Goal: Task Accomplishment & Management: Complete application form

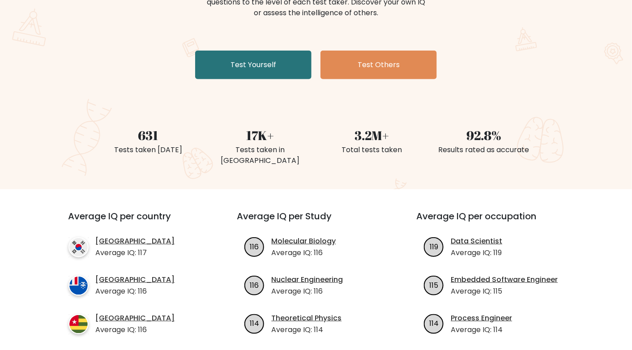
scroll to position [45, 0]
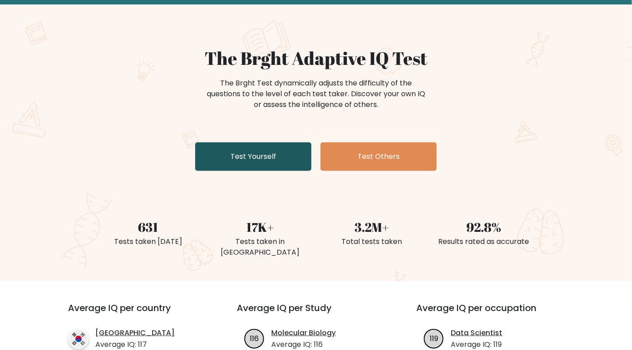
click at [254, 159] on link "Test Yourself" at bounding box center [253, 156] width 116 height 29
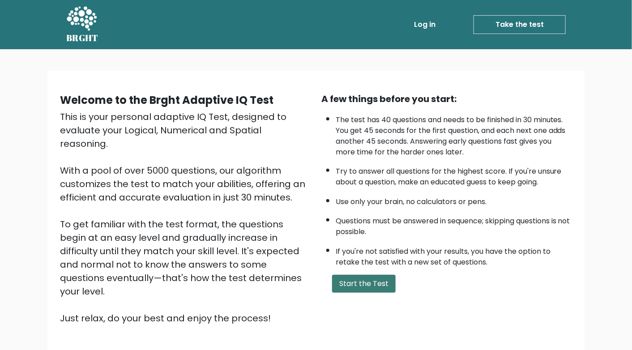
click at [371, 279] on button "Start the Test" at bounding box center [364, 284] width 64 height 18
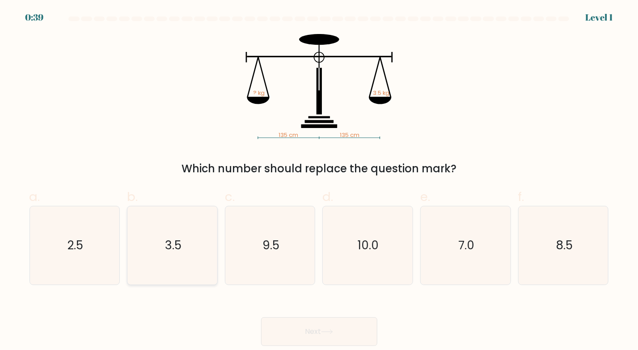
click at [181, 215] on icon "3.5" at bounding box center [172, 245] width 78 height 78
click at [319, 181] on input "b. 3.5" at bounding box center [319, 178] width 0 height 6
radio input "true"
click at [315, 326] on button "Next" at bounding box center [319, 331] width 116 height 29
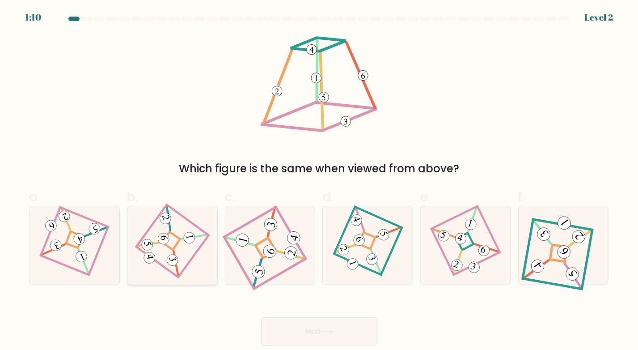
click at [171, 239] on icon at bounding box center [172, 245] width 55 height 63
click at [319, 181] on input "b." at bounding box center [319, 178] width 0 height 6
radio input "true"
click at [327, 327] on button "Next" at bounding box center [319, 331] width 116 height 29
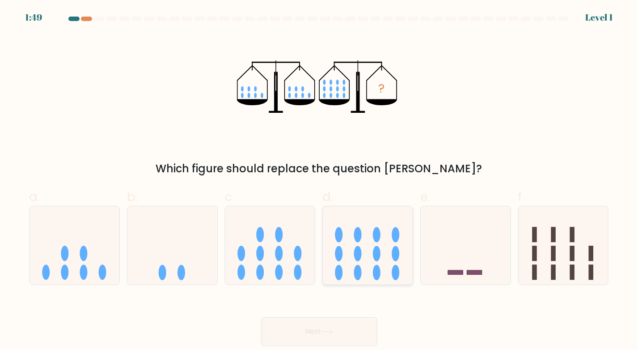
click at [358, 268] on ellipse at bounding box center [358, 272] width 8 height 15
click at [320, 181] on input "d." at bounding box center [319, 178] width 0 height 6
radio input "true"
click at [332, 332] on icon at bounding box center [327, 331] width 12 height 5
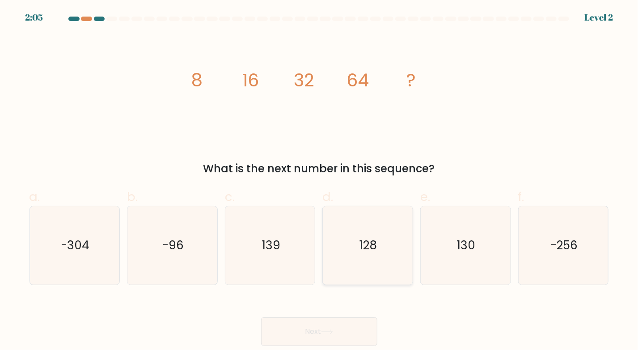
click at [366, 245] on text "128" at bounding box center [368, 245] width 17 height 16
click at [320, 181] on input "d. 128" at bounding box center [319, 178] width 0 height 6
radio input "true"
click at [339, 328] on button "Next" at bounding box center [319, 331] width 116 height 29
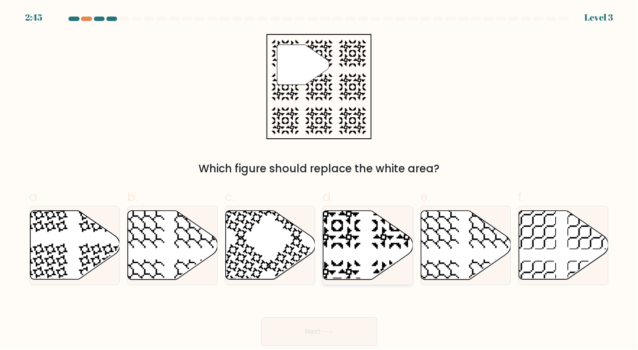
click at [354, 256] on icon at bounding box center [368, 245] width 90 height 69
click at [320, 181] on input "d." at bounding box center [319, 178] width 0 height 6
radio input "true"
click at [313, 317] on button "Next" at bounding box center [319, 331] width 116 height 29
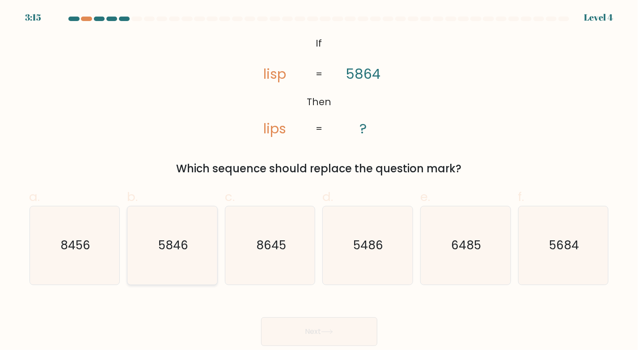
click at [194, 268] on icon "5846" at bounding box center [172, 245] width 78 height 78
click at [319, 181] on input "b. 5846" at bounding box center [319, 178] width 0 height 6
radio input "true"
click at [294, 327] on button "Next" at bounding box center [319, 331] width 116 height 29
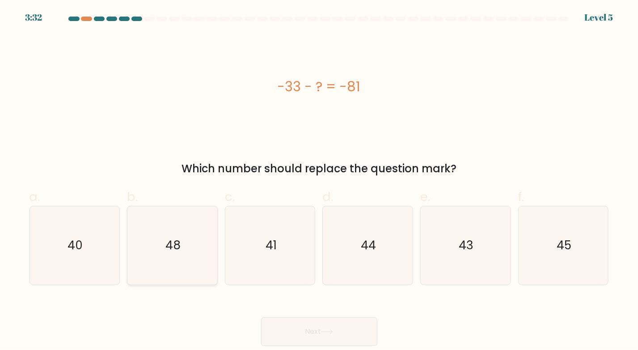
click at [179, 242] on text "48" at bounding box center [173, 245] width 15 height 16
click at [319, 181] on input "b. 48" at bounding box center [319, 178] width 0 height 6
radio input "true"
click at [319, 330] on button "Next" at bounding box center [319, 331] width 116 height 29
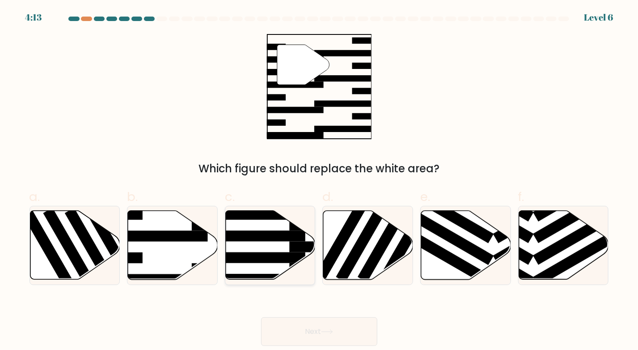
click at [261, 259] on rect at bounding box center [257, 257] width 98 height 11
click at [319, 181] on input "c." at bounding box center [319, 178] width 0 height 6
radio input "true"
click at [188, 256] on icon at bounding box center [173, 245] width 90 height 69
click at [319, 181] on input "b." at bounding box center [319, 178] width 0 height 6
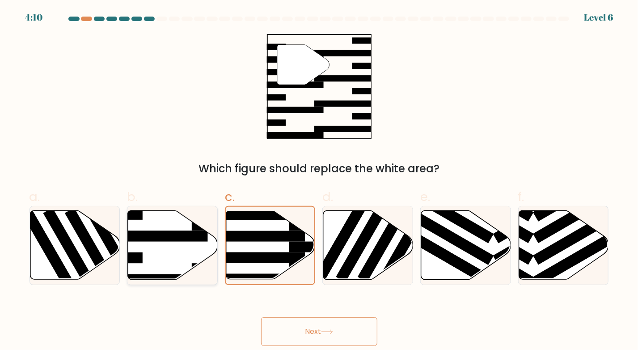
radio input "true"
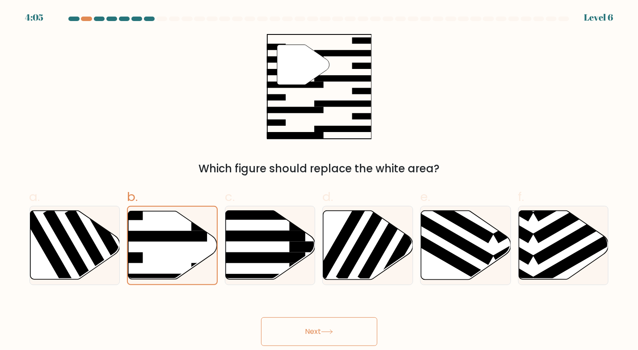
click at [312, 324] on button "Next" at bounding box center [319, 331] width 116 height 29
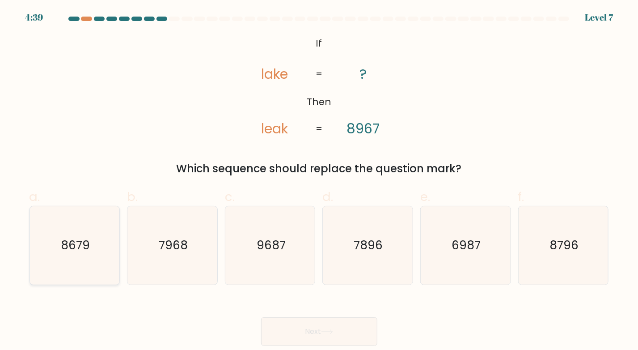
click at [90, 237] on icon "8679" at bounding box center [74, 245] width 78 height 78
click at [319, 181] on input "a. 8679" at bounding box center [319, 178] width 0 height 6
radio input "true"
click at [331, 332] on icon at bounding box center [327, 331] width 12 height 5
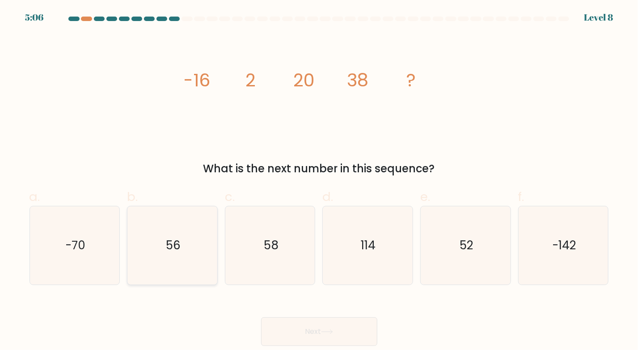
click at [162, 251] on icon "56" at bounding box center [172, 245] width 78 height 78
click at [319, 181] on input "b. 56" at bounding box center [319, 178] width 0 height 6
radio input "true"
click at [359, 334] on button "Next" at bounding box center [319, 331] width 116 height 29
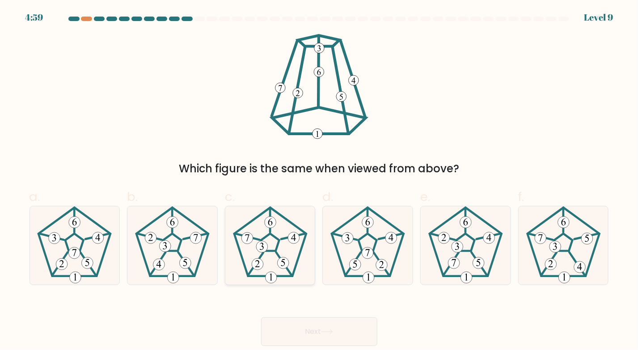
click at [298, 242] on 300 at bounding box center [294, 238] width 12 height 12
click at [319, 181] on input "c." at bounding box center [319, 178] width 0 height 6
radio input "true"
click at [317, 333] on button "Next" at bounding box center [319, 331] width 116 height 29
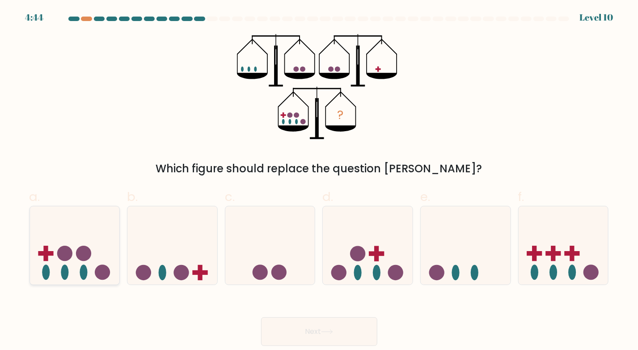
click at [54, 264] on icon at bounding box center [75, 245] width 90 height 74
click at [319, 181] on input "a." at bounding box center [319, 178] width 0 height 6
radio input "true"
click at [311, 328] on button "Next" at bounding box center [319, 331] width 116 height 29
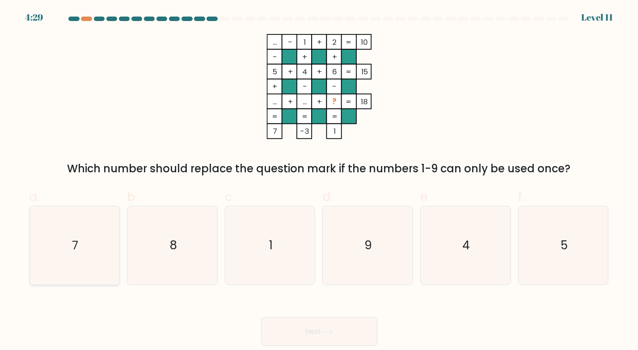
click at [93, 251] on icon "7" at bounding box center [74, 245] width 78 height 78
click at [319, 181] on input "a. 7" at bounding box center [319, 178] width 0 height 6
radio input "true"
click at [330, 329] on icon at bounding box center [327, 331] width 12 height 5
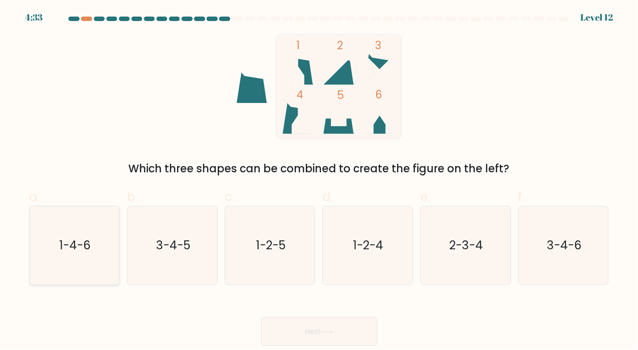
click at [88, 240] on text "1-4-6" at bounding box center [75, 245] width 31 height 16
click at [319, 181] on input "a. 1-4-6" at bounding box center [319, 178] width 0 height 6
radio input "true"
click at [308, 331] on button "Next" at bounding box center [319, 331] width 116 height 29
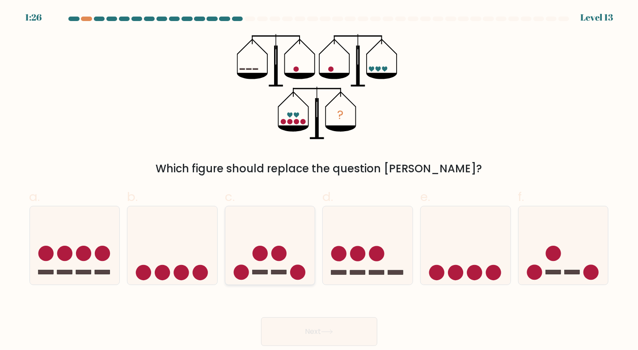
click at [272, 263] on icon at bounding box center [271, 245] width 90 height 74
click at [319, 181] on input "c." at bounding box center [319, 178] width 0 height 6
radio input "true"
click at [303, 330] on button "Next" at bounding box center [319, 331] width 116 height 29
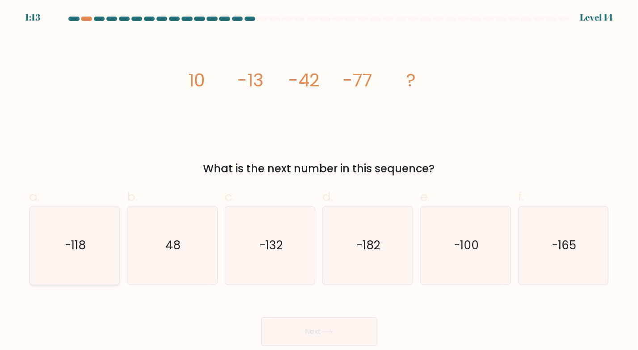
click at [81, 231] on icon "-118" at bounding box center [74, 245] width 78 height 78
click at [319, 181] on input "a. -118" at bounding box center [319, 178] width 0 height 6
radio input "true"
click at [312, 329] on button "Next" at bounding box center [319, 331] width 116 height 29
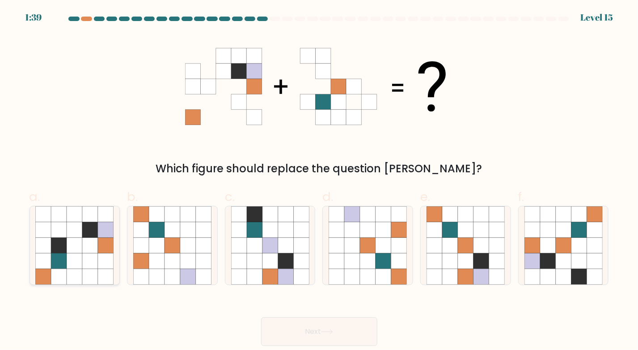
click at [116, 268] on div at bounding box center [75, 245] width 91 height 79
click at [319, 181] on input "a." at bounding box center [319, 178] width 0 height 6
radio input "true"
click at [333, 331] on icon at bounding box center [327, 331] width 12 height 5
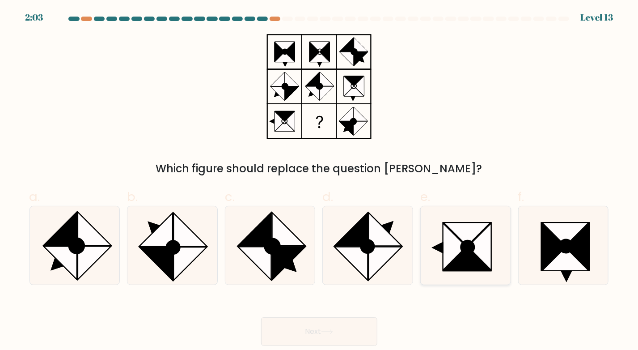
click at [496, 231] on icon at bounding box center [466, 245] width 78 height 78
click at [320, 181] on input "e." at bounding box center [319, 178] width 0 height 6
radio input "true"
click at [354, 334] on button "Next" at bounding box center [319, 331] width 116 height 29
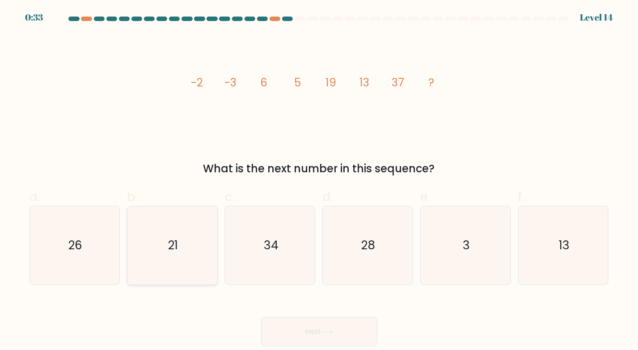
click at [165, 234] on icon "21" at bounding box center [172, 245] width 78 height 78
click at [319, 181] on input "b. 21" at bounding box center [319, 178] width 0 height 6
radio input "true"
click at [293, 329] on button "Next" at bounding box center [319, 331] width 116 height 29
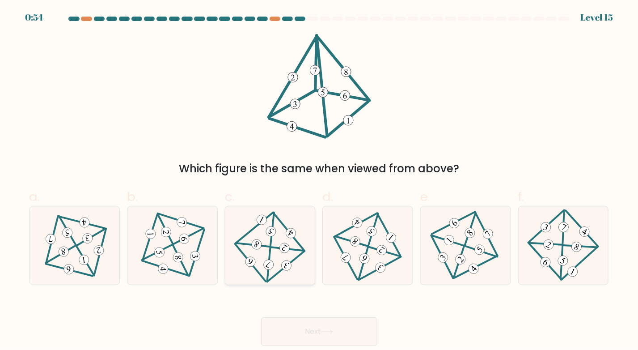
click at [265, 231] on icon at bounding box center [270, 245] width 64 height 63
click at [319, 181] on input "c." at bounding box center [319, 178] width 0 height 6
radio input "true"
click at [321, 324] on button "Next" at bounding box center [319, 331] width 116 height 29
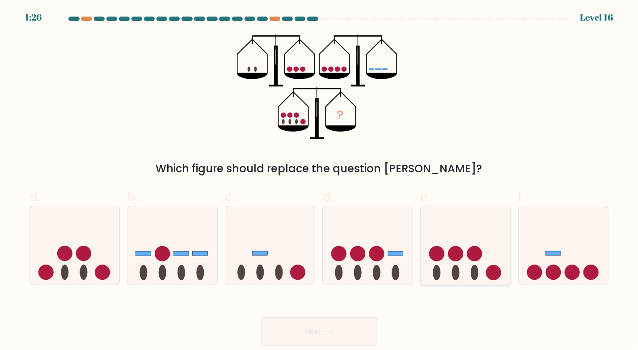
click at [458, 252] on circle at bounding box center [455, 253] width 15 height 15
click at [320, 181] on input "e." at bounding box center [319, 178] width 0 height 6
radio input "true"
click at [371, 321] on button "Next" at bounding box center [319, 331] width 116 height 29
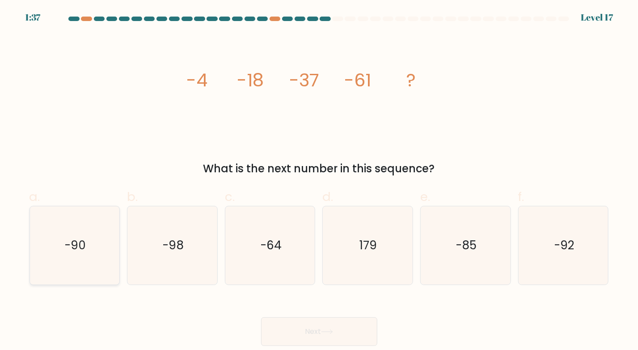
click at [72, 234] on icon "-90" at bounding box center [74, 245] width 78 height 78
click at [319, 181] on input "a. -90" at bounding box center [319, 178] width 0 height 6
radio input "true"
click at [364, 326] on button "Next" at bounding box center [319, 331] width 116 height 29
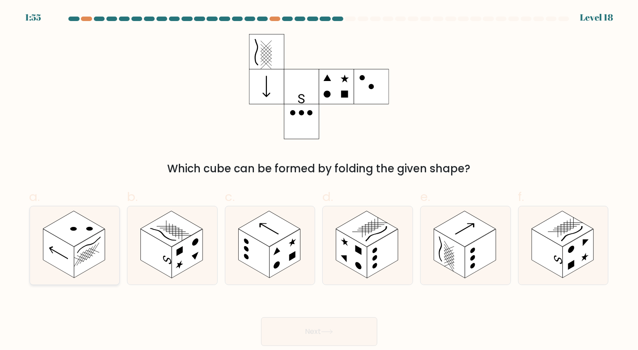
click at [39, 249] on icon at bounding box center [75, 245] width 90 height 78
click at [319, 181] on input "a." at bounding box center [319, 178] width 0 height 6
radio input "true"
click at [307, 329] on button "Next" at bounding box center [319, 331] width 116 height 29
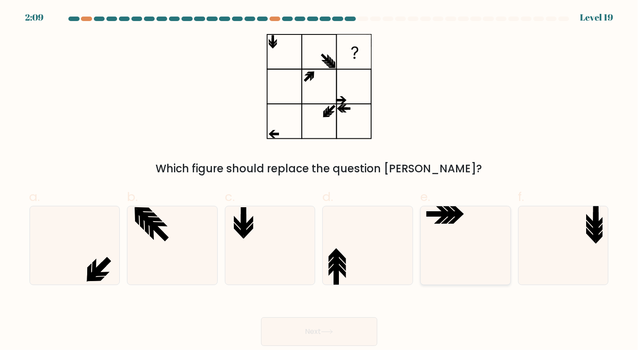
click at [437, 247] on icon at bounding box center [466, 245] width 78 height 78
click at [320, 181] on input "e." at bounding box center [319, 178] width 0 height 6
radio input "true"
click at [602, 260] on icon at bounding box center [564, 245] width 78 height 78
click at [320, 181] on input "f." at bounding box center [319, 178] width 0 height 6
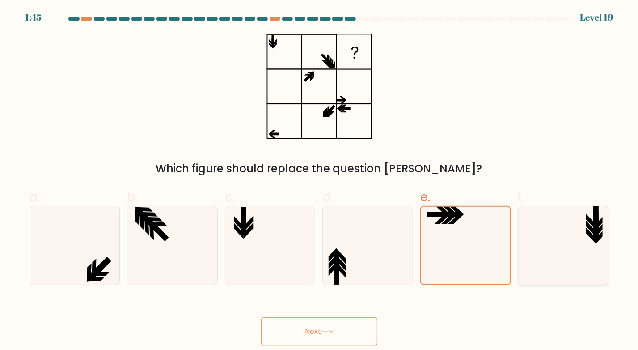
radio input "true"
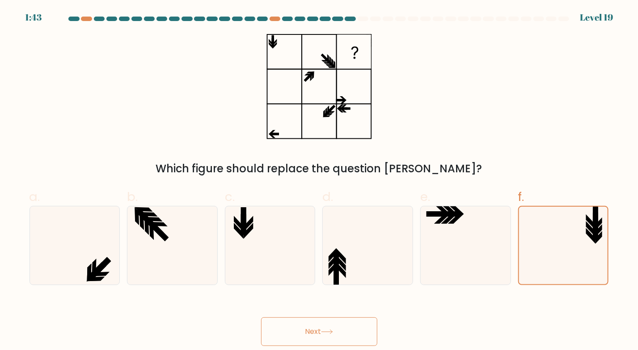
click at [357, 338] on button "Next" at bounding box center [319, 331] width 116 height 29
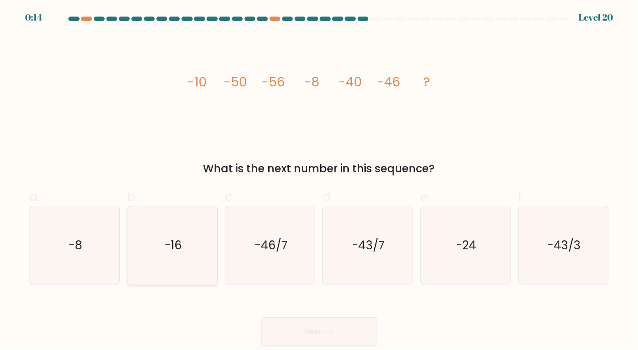
click at [191, 258] on icon "-16" at bounding box center [172, 245] width 78 height 78
click at [319, 181] on input "b. -16" at bounding box center [319, 178] width 0 height 6
radio input "true"
click at [290, 326] on button "Next" at bounding box center [319, 331] width 116 height 29
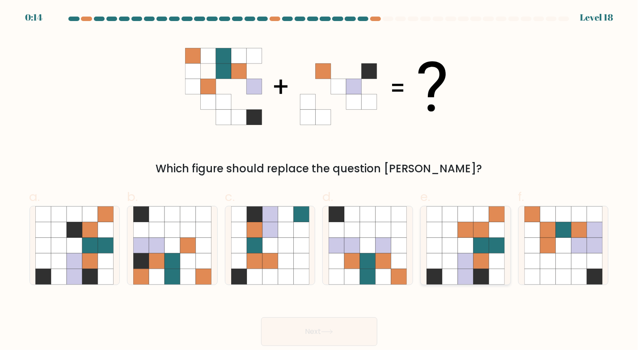
click at [475, 250] on icon at bounding box center [482, 246] width 16 height 16
click at [320, 181] on input "e." at bounding box center [319, 178] width 0 height 6
radio input "true"
click at [348, 328] on button "Next" at bounding box center [319, 331] width 116 height 29
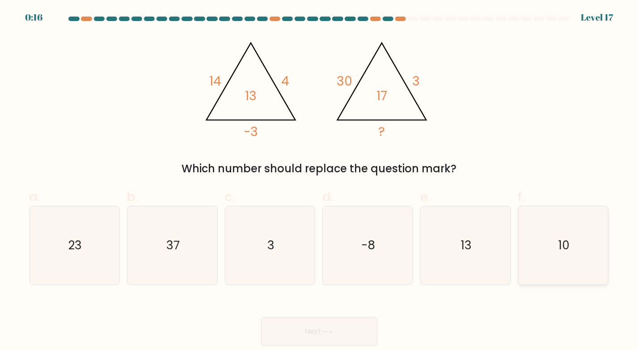
click at [560, 247] on text "10" at bounding box center [564, 245] width 11 height 16
click at [320, 181] on input "f. 10" at bounding box center [319, 178] width 0 height 6
radio input "true"
click at [294, 326] on button "Next" at bounding box center [319, 331] width 116 height 29
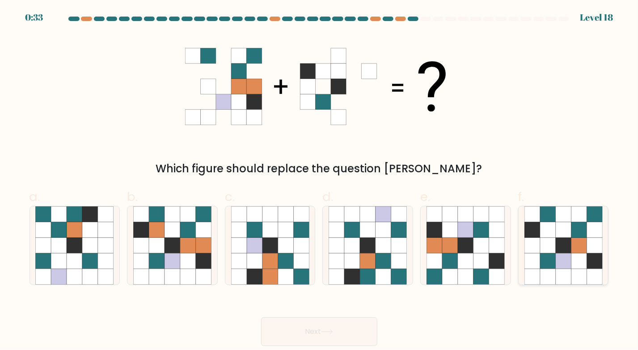
click at [565, 244] on icon at bounding box center [564, 246] width 16 height 16
click at [320, 181] on input "f." at bounding box center [319, 178] width 0 height 6
radio input "true"
click at [323, 332] on button "Next" at bounding box center [319, 331] width 116 height 29
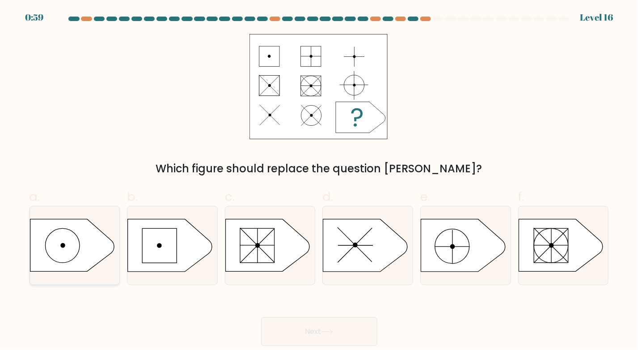
click at [70, 243] on icon at bounding box center [72, 245] width 84 height 52
click at [319, 181] on input "a." at bounding box center [319, 178] width 0 height 6
radio input "true"
click at [304, 319] on button "Next" at bounding box center [319, 331] width 116 height 29
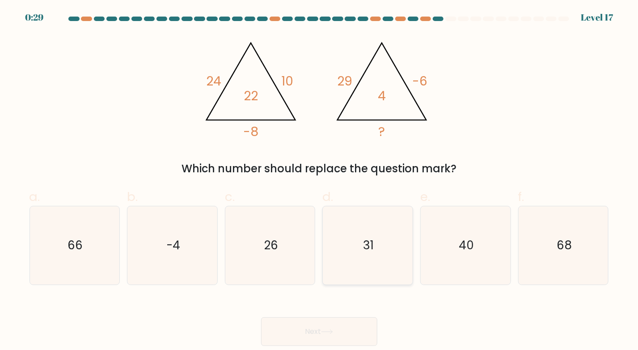
click at [360, 226] on icon "31" at bounding box center [368, 245] width 78 height 78
click at [320, 181] on input "d. 31" at bounding box center [319, 178] width 0 height 6
radio input "true"
click at [320, 323] on button "Next" at bounding box center [319, 331] width 116 height 29
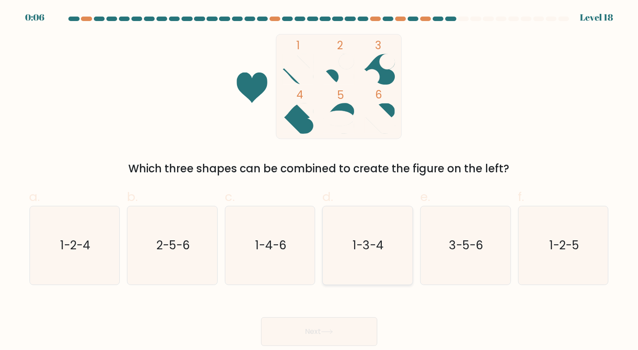
click at [391, 258] on icon "1-3-4" at bounding box center [368, 245] width 78 height 78
click at [320, 181] on input "d. 1-3-4" at bounding box center [319, 178] width 0 height 6
radio input "true"
click at [316, 321] on button "Next" at bounding box center [319, 331] width 116 height 29
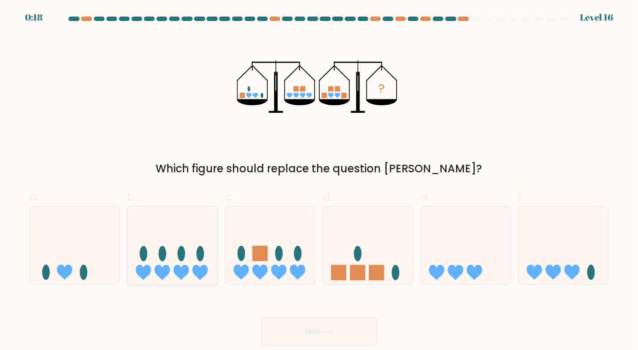
click at [181, 251] on ellipse at bounding box center [182, 253] width 8 height 15
click at [319, 181] on input "b." at bounding box center [319, 178] width 0 height 6
radio input "true"
click at [353, 333] on button "Next" at bounding box center [319, 331] width 116 height 29
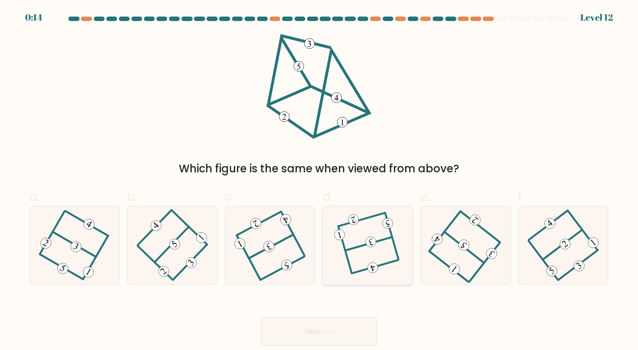
click at [364, 232] on icon at bounding box center [368, 245] width 60 height 63
click at [320, 181] on input "d." at bounding box center [319, 178] width 0 height 6
radio input "true"
click at [339, 330] on button "Next" at bounding box center [319, 331] width 116 height 29
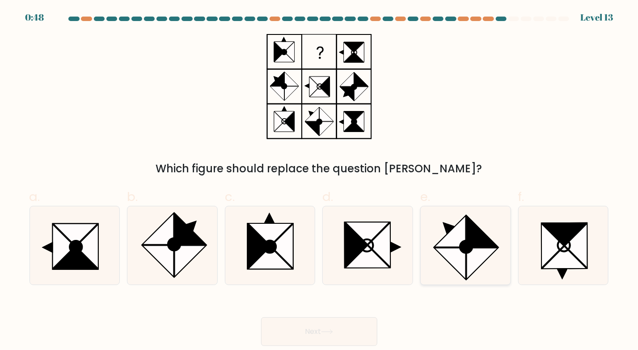
click at [444, 244] on icon at bounding box center [450, 231] width 31 height 31
click at [320, 181] on input "e." at bounding box center [319, 178] width 0 height 6
radio input "true"
click at [358, 329] on button "Next" at bounding box center [319, 331] width 116 height 29
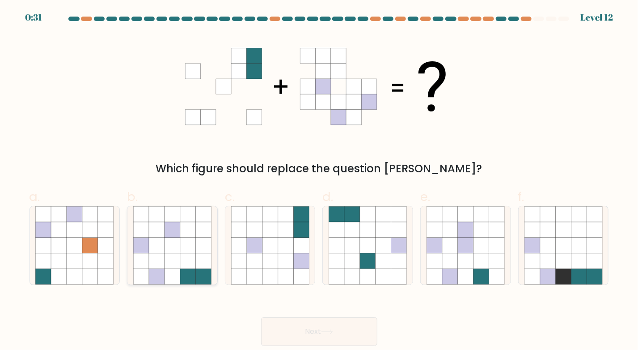
click at [196, 258] on icon at bounding box center [188, 261] width 16 height 16
click at [319, 181] on input "b." at bounding box center [319, 178] width 0 height 6
radio input "true"
click at [333, 323] on button "Next" at bounding box center [319, 331] width 116 height 29
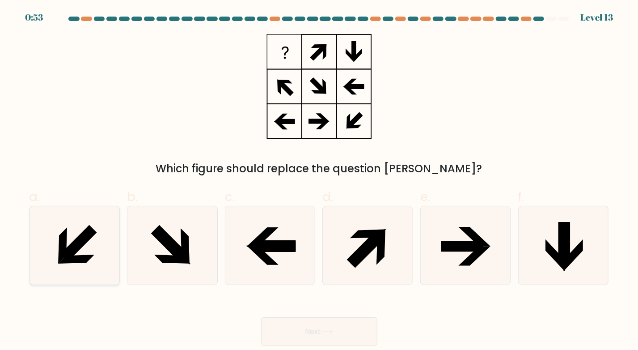
click at [60, 221] on icon at bounding box center [74, 245] width 78 height 78
click at [319, 181] on input "a." at bounding box center [319, 178] width 0 height 6
radio input "true"
click at [314, 328] on button "Next" at bounding box center [319, 331] width 116 height 29
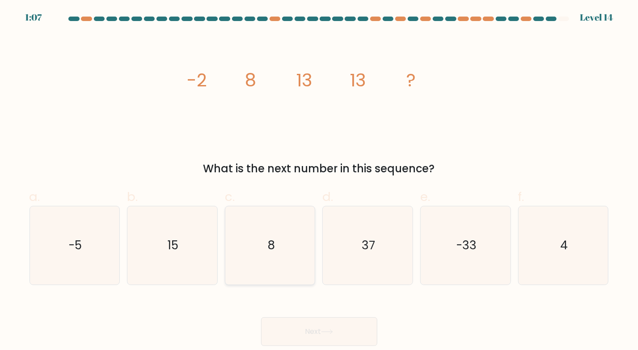
click at [244, 250] on icon "8" at bounding box center [270, 245] width 78 height 78
click at [319, 181] on input "c. 8" at bounding box center [319, 178] width 0 height 6
radio input "true"
click at [299, 328] on button "Next" at bounding box center [319, 331] width 116 height 29
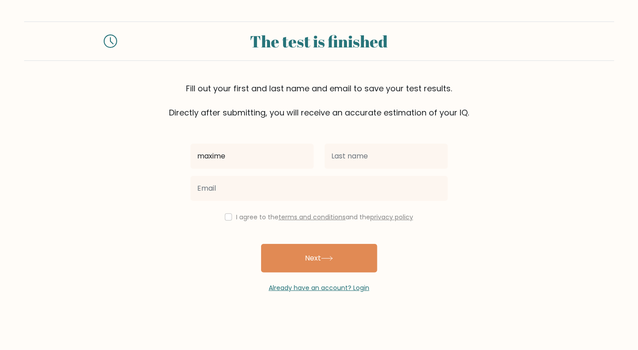
type input "maxime"
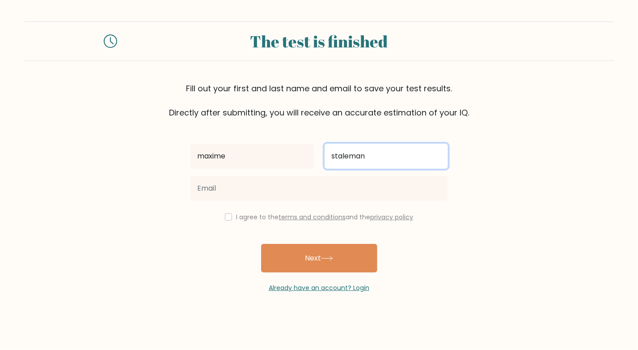
type input "staleman"
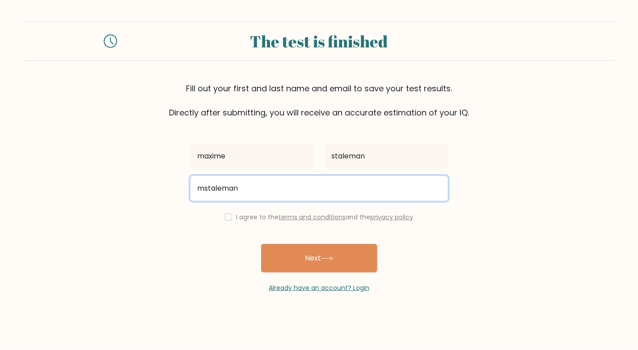
type input "[EMAIL_ADDRESS][DOMAIN_NAME]"
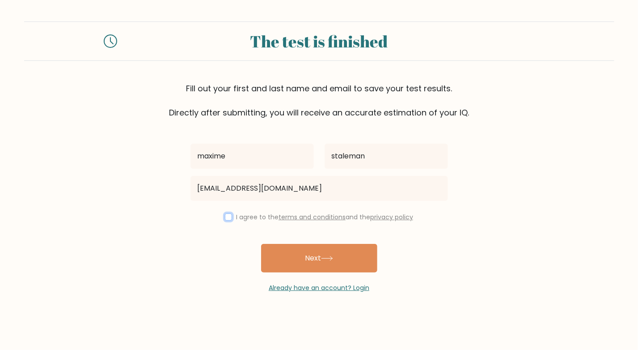
click at [226, 215] on input "checkbox" at bounding box center [228, 216] width 7 height 7
checkbox input "true"
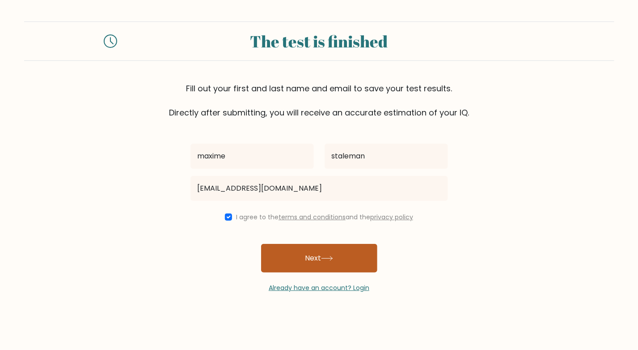
click at [281, 262] on button "Next" at bounding box center [319, 258] width 116 height 29
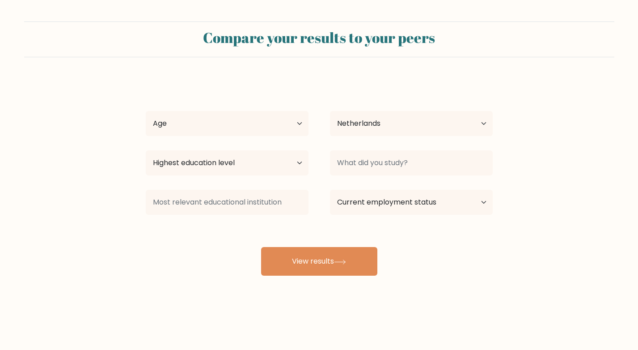
select select "NL"
click at [218, 111] on select "Age Under [DEMOGRAPHIC_DATA] [DEMOGRAPHIC_DATA] [DEMOGRAPHIC_DATA] [DEMOGRAPHIC…" at bounding box center [227, 123] width 163 height 25
select select "25_34"
click at [146, 111] on select "Age Under [DEMOGRAPHIC_DATA] [DEMOGRAPHIC_DATA] [DEMOGRAPHIC_DATA] [DEMOGRAPHIC…" at bounding box center [227, 123] width 163 height 25
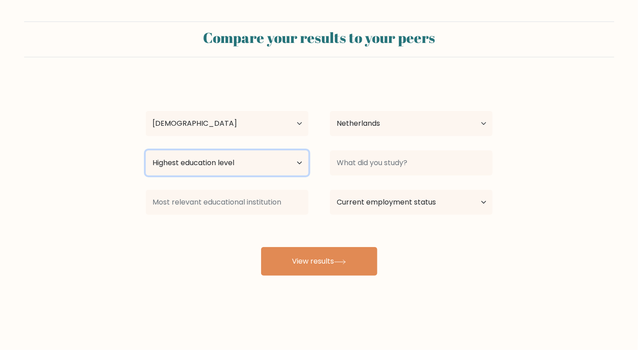
click at [199, 166] on select "Highest education level No schooling Primary Lower Secondary Upper Secondary Oc…" at bounding box center [227, 162] width 163 height 25
select select "masters_degree"
click at [146, 150] on select "Highest education level No schooling Primary Lower Secondary Upper Secondary Oc…" at bounding box center [227, 162] width 163 height 25
click at [380, 106] on div "[PERSON_NAME] Age Under [DEMOGRAPHIC_DATA] [DEMOGRAPHIC_DATA] [DEMOGRAPHIC_DATA…" at bounding box center [319, 177] width 358 height 197
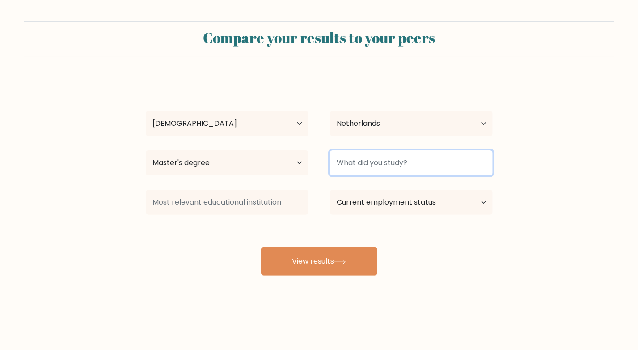
click at [383, 153] on input at bounding box center [411, 162] width 163 height 25
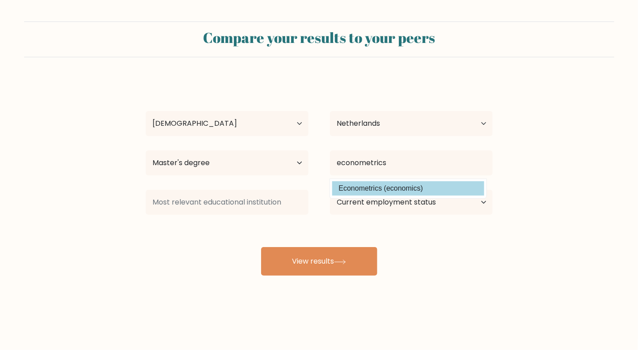
click at [417, 187] on option "Econometrics (economics)" at bounding box center [408, 188] width 152 height 14
type input "Econometrics"
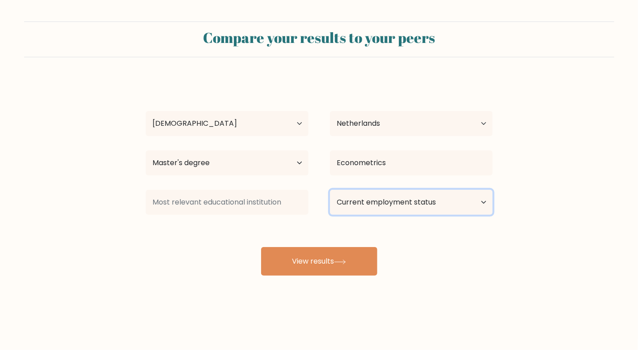
click at [411, 199] on select "Current employment status Employed Student Retired Other / prefer not to answer" at bounding box center [411, 202] width 163 height 25
select select "other"
click at [330, 190] on select "Current employment status Employed Student Retired Other / prefer not to answer" at bounding box center [411, 202] width 163 height 25
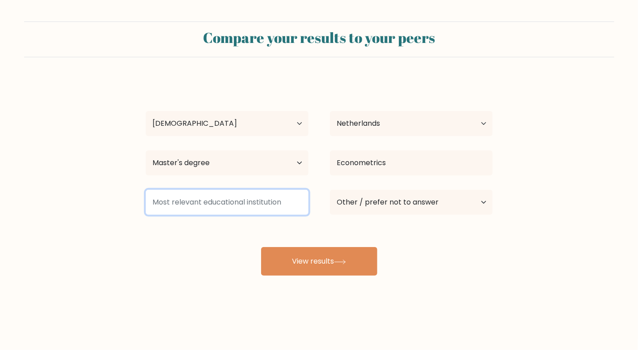
click at [213, 205] on input at bounding box center [227, 202] width 163 height 25
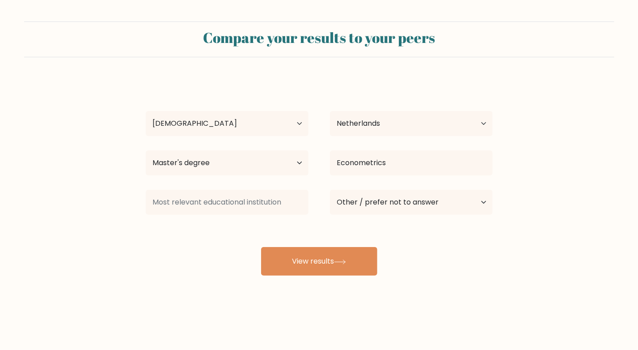
click at [293, 239] on div "maxime staleman Age Under 18 years old 18-24 years old 25-34 years old 35-44 ye…" at bounding box center [319, 177] width 358 height 197
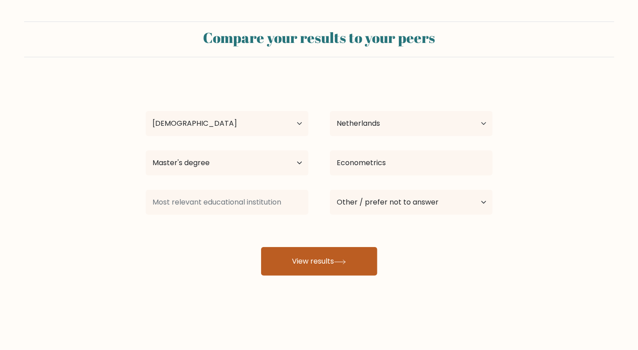
click at [320, 269] on button "View results" at bounding box center [319, 261] width 116 height 29
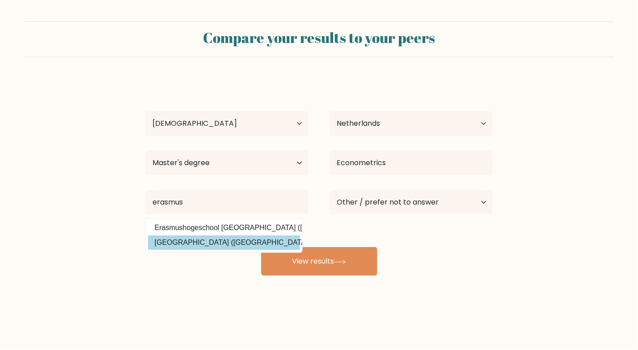
click at [285, 242] on option "Erasmus Universiteit Rotterdam (Netherlands)" at bounding box center [224, 242] width 152 height 14
type input "[GEOGRAPHIC_DATA]"
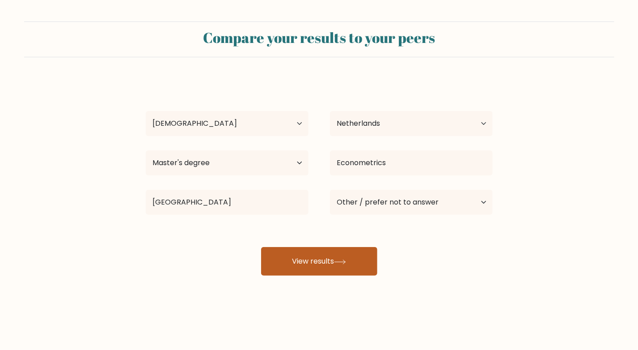
click at [305, 256] on button "View results" at bounding box center [319, 261] width 116 height 29
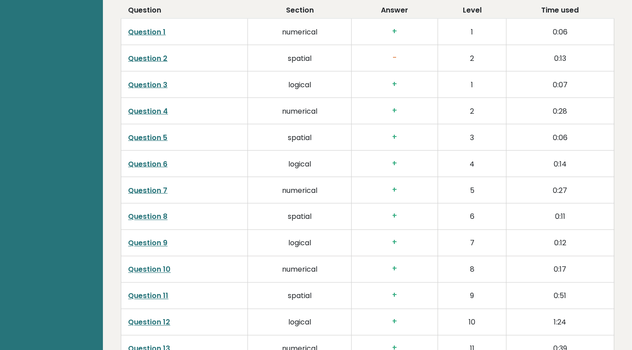
scroll to position [1432, 0]
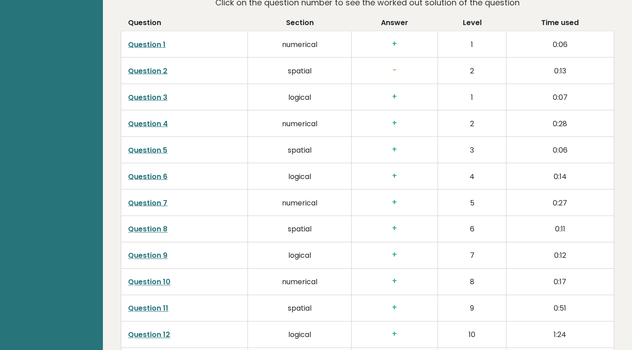
click at [156, 68] on link "Question 2" at bounding box center [147, 71] width 39 height 10
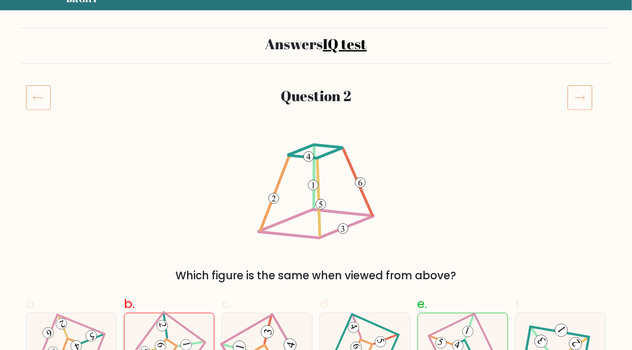
scroll to position [134, 0]
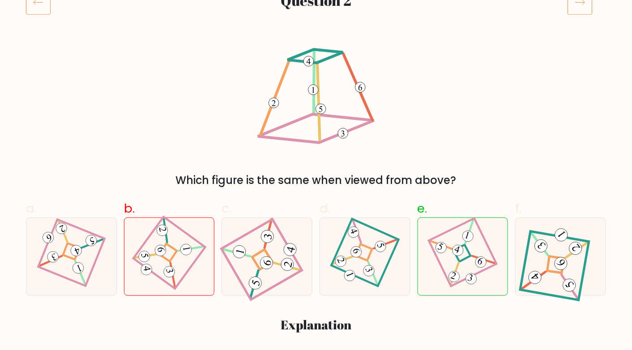
click at [584, 13] on icon at bounding box center [579, 2] width 25 height 25
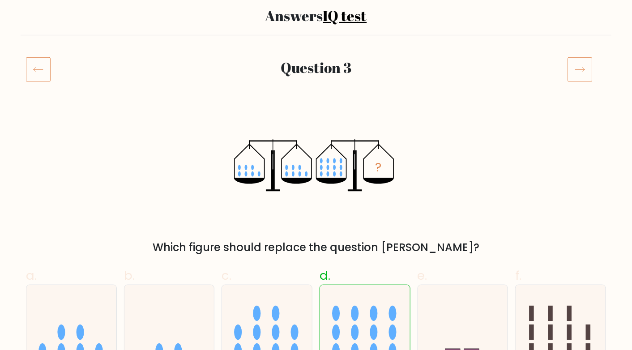
scroll to position [134, 0]
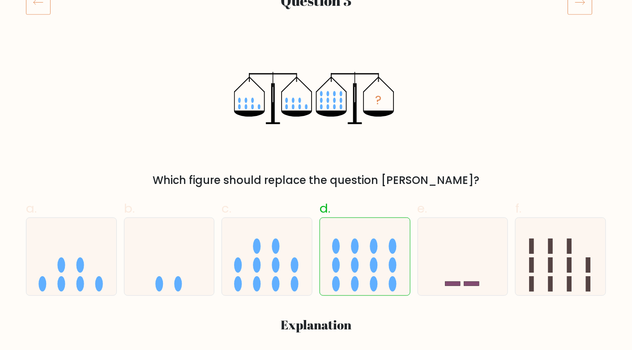
click at [579, 4] on icon at bounding box center [579, 2] width 25 height 25
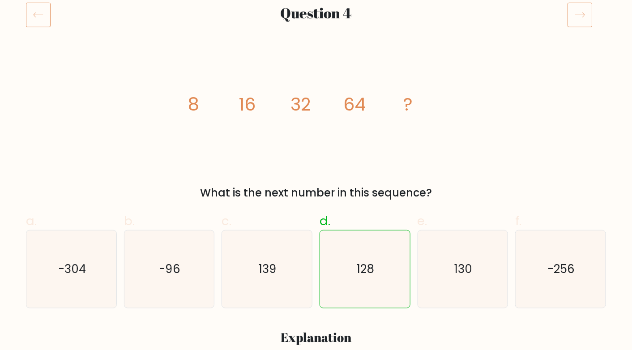
scroll to position [134, 0]
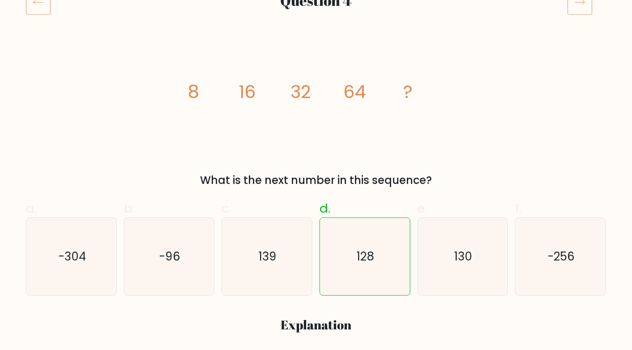
click at [585, 11] on icon at bounding box center [579, 2] width 25 height 25
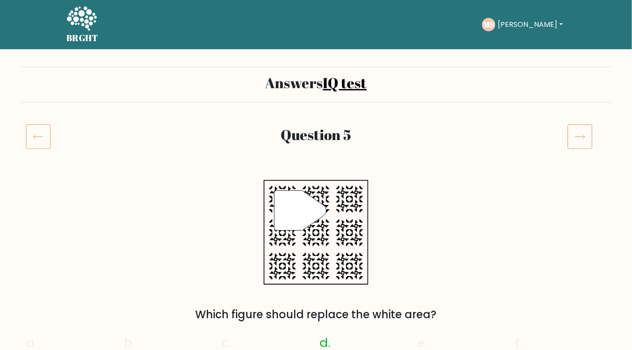
click at [580, 129] on icon at bounding box center [579, 136] width 25 height 25
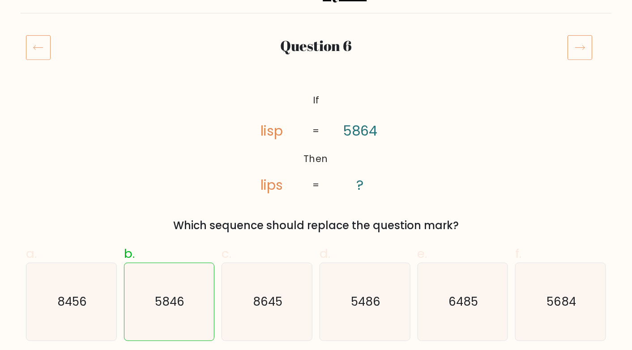
scroll to position [89, 0]
click at [578, 58] on icon at bounding box center [579, 46] width 25 height 25
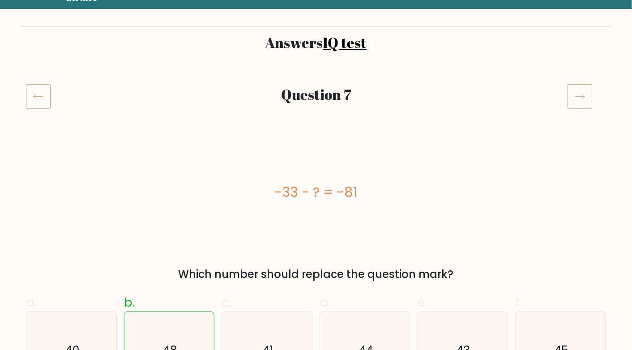
scroll to position [89, 0]
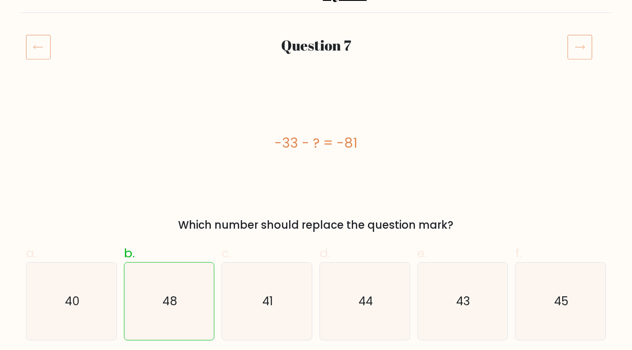
click at [578, 51] on icon at bounding box center [579, 46] width 25 height 25
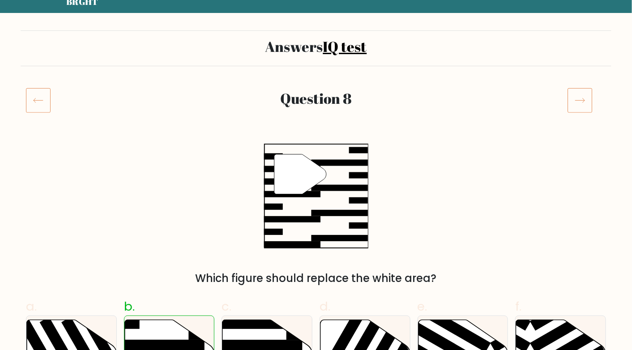
scroll to position [89, 0]
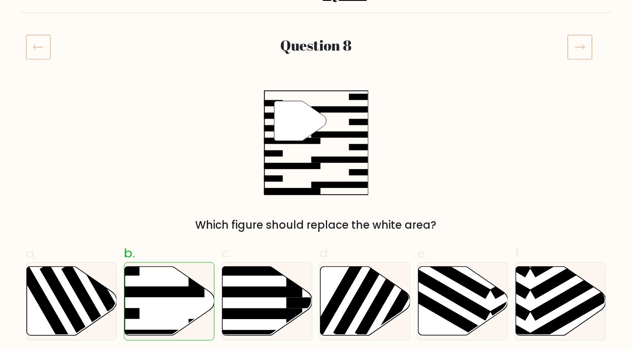
click at [578, 54] on icon at bounding box center [579, 46] width 25 height 25
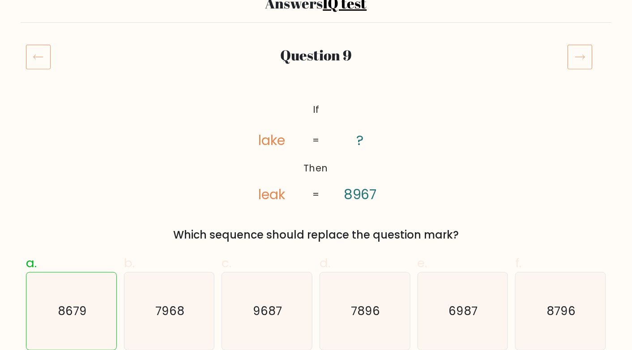
scroll to position [89, 0]
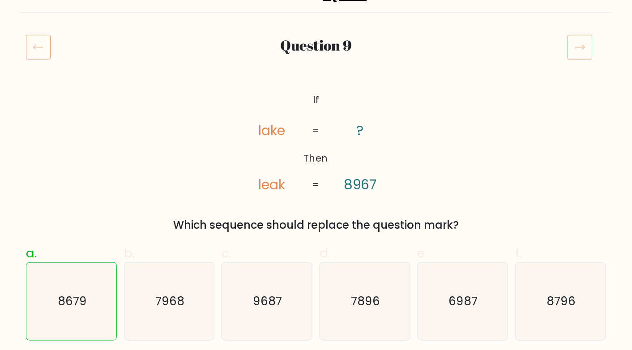
click at [579, 46] on icon at bounding box center [579, 46] width 25 height 25
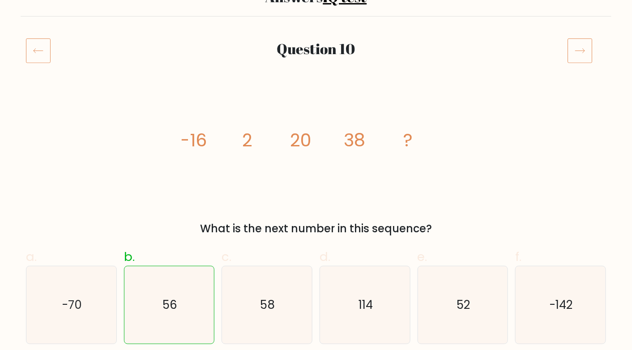
scroll to position [89, 0]
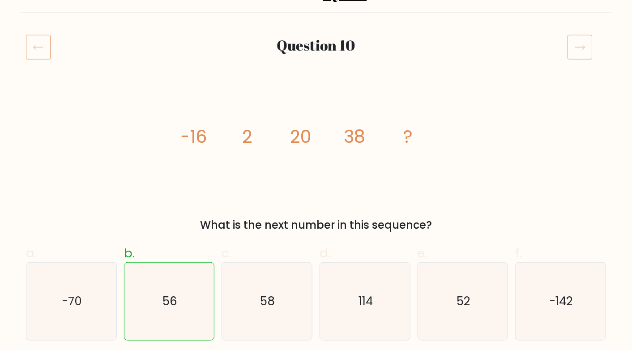
click at [579, 46] on icon at bounding box center [579, 46] width 25 height 25
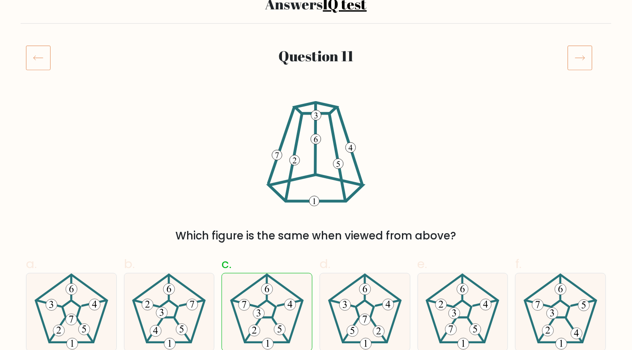
scroll to position [89, 0]
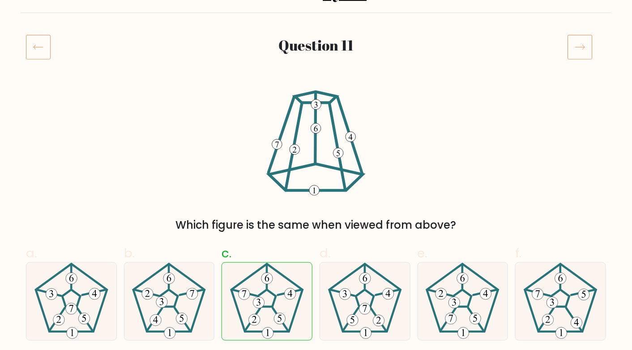
click at [580, 40] on icon at bounding box center [579, 46] width 25 height 25
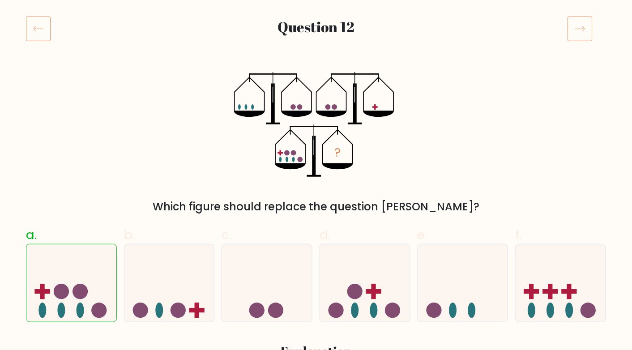
scroll to position [89, 0]
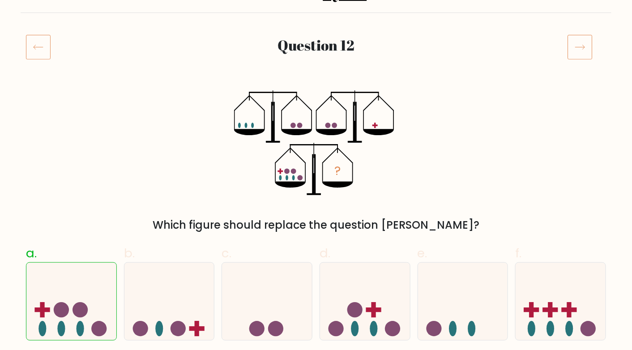
click at [580, 41] on icon at bounding box center [579, 46] width 25 height 25
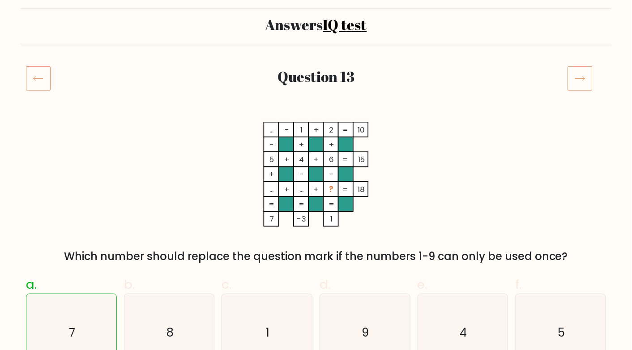
scroll to position [89, 0]
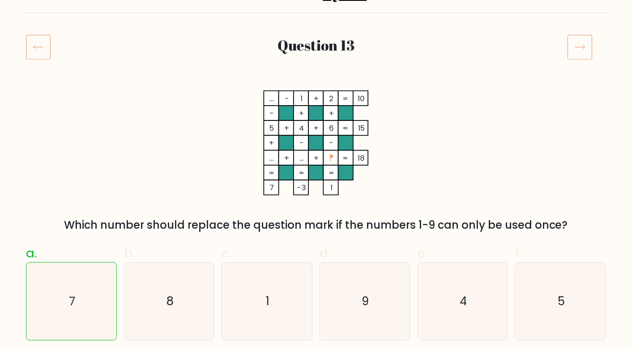
click at [582, 55] on icon at bounding box center [579, 46] width 25 height 25
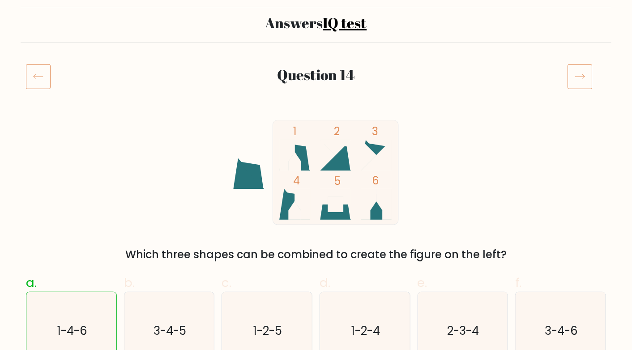
scroll to position [89, 0]
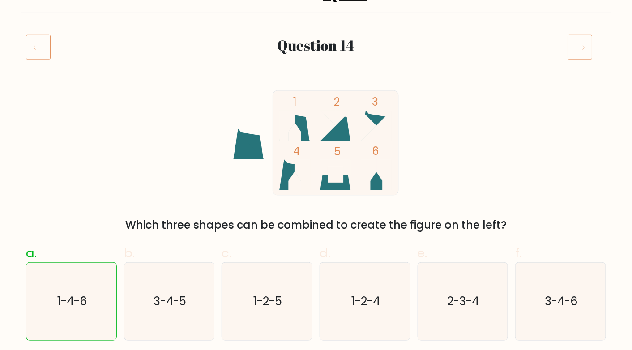
click at [589, 41] on icon at bounding box center [579, 46] width 25 height 25
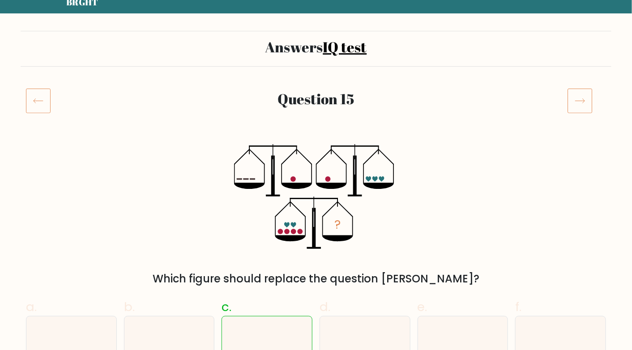
scroll to position [89, 0]
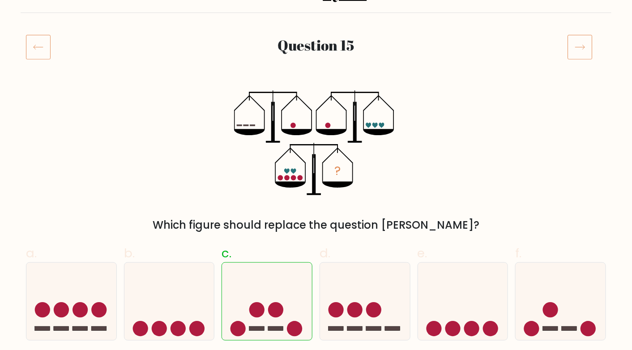
click at [592, 39] on icon at bounding box center [579, 46] width 25 height 25
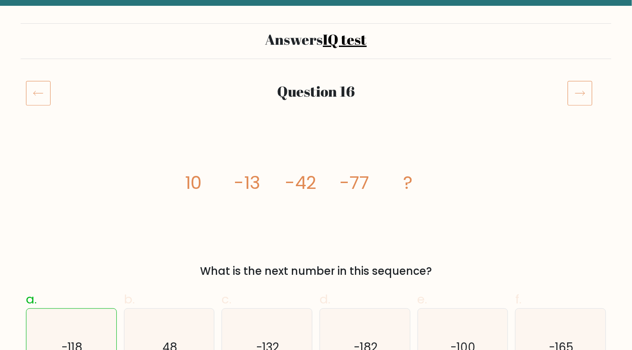
scroll to position [89, 0]
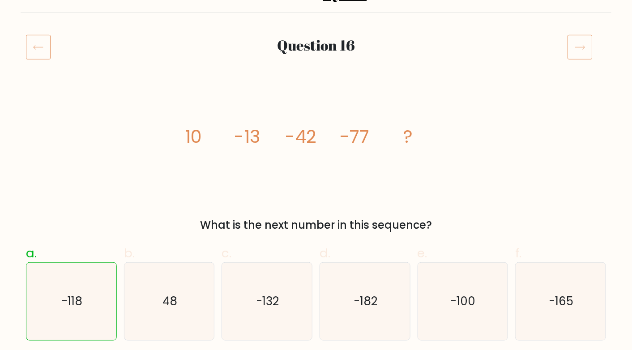
click at [583, 43] on icon at bounding box center [579, 46] width 25 height 25
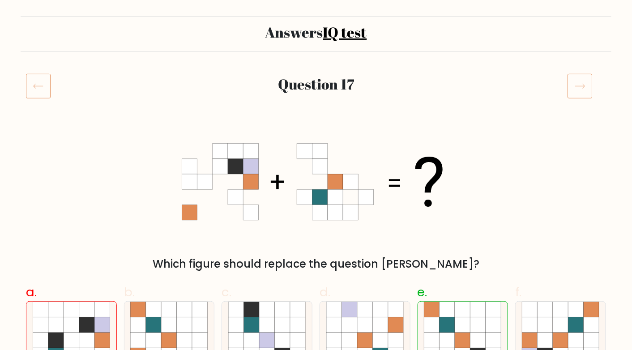
scroll to position [134, 0]
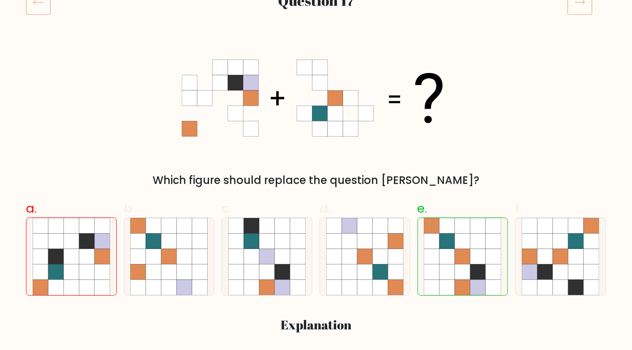
click at [581, 10] on icon at bounding box center [579, 2] width 25 height 25
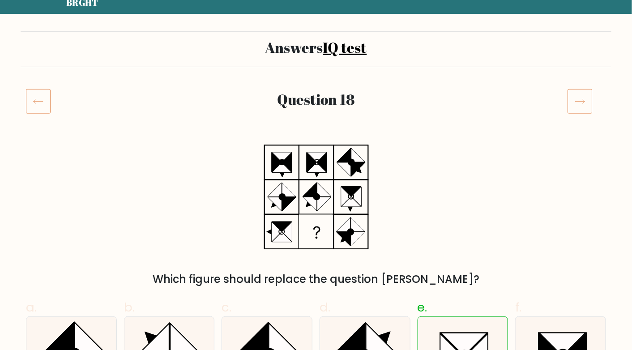
scroll to position [89, 0]
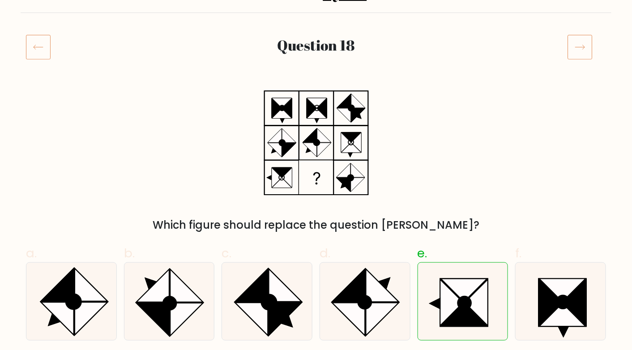
click at [580, 39] on icon at bounding box center [579, 46] width 25 height 25
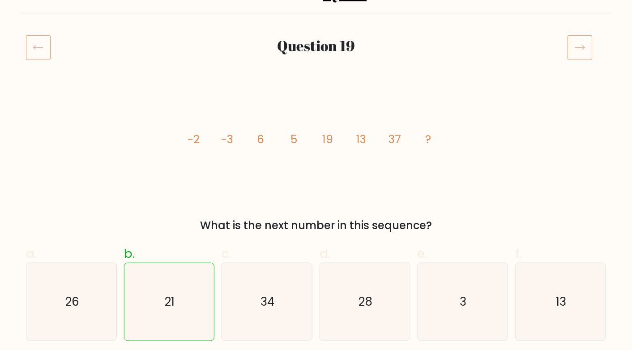
scroll to position [89, 0]
click at [579, 43] on icon at bounding box center [579, 46] width 25 height 25
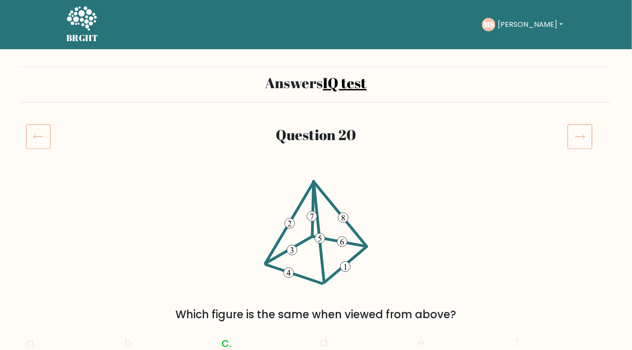
scroll to position [89, 0]
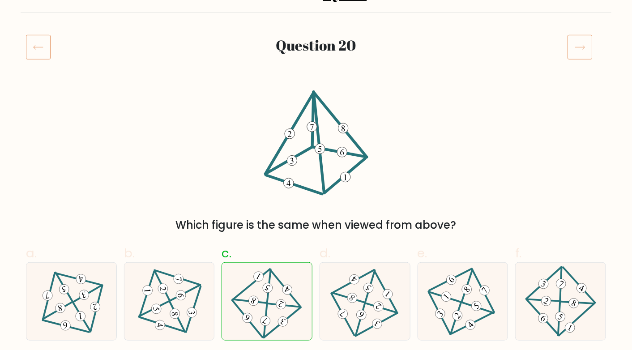
click at [587, 50] on icon at bounding box center [579, 46] width 25 height 25
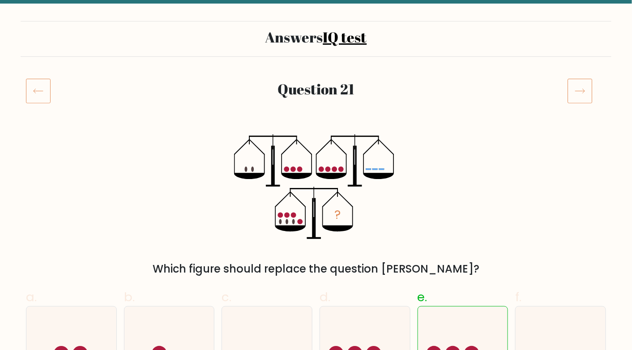
scroll to position [89, 0]
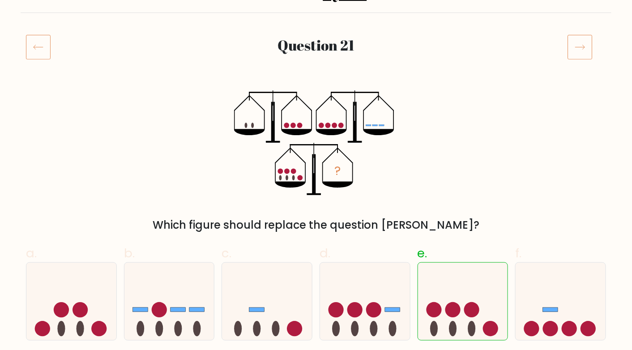
click at [592, 42] on div at bounding box center [586, 46] width 49 height 25
click at [579, 51] on icon at bounding box center [579, 46] width 25 height 25
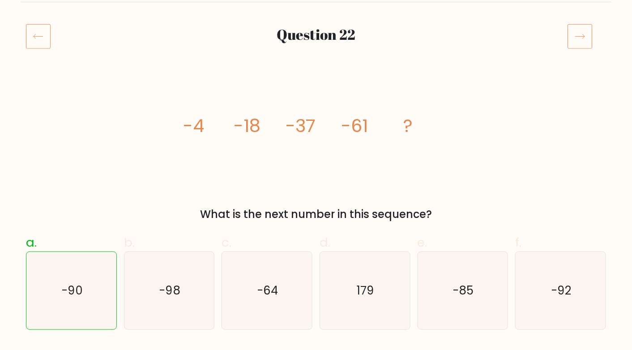
scroll to position [89, 0]
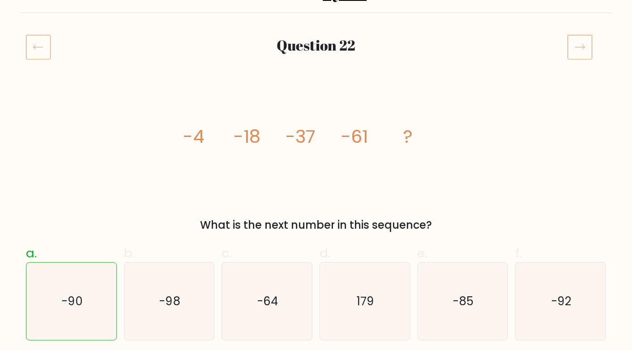
click at [580, 46] on icon at bounding box center [579, 46] width 25 height 25
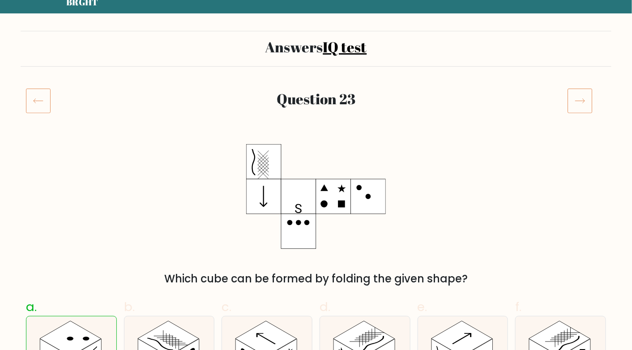
scroll to position [89, 0]
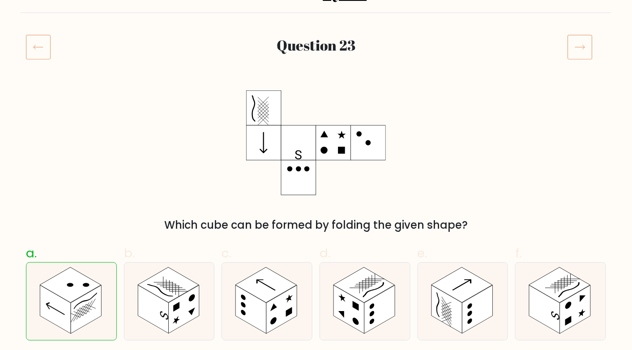
click at [591, 52] on icon at bounding box center [579, 46] width 25 height 25
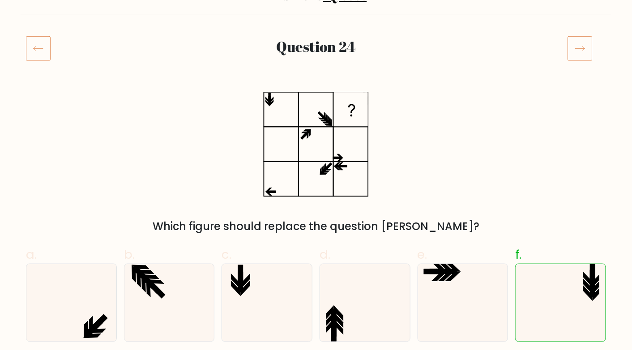
scroll to position [134, 0]
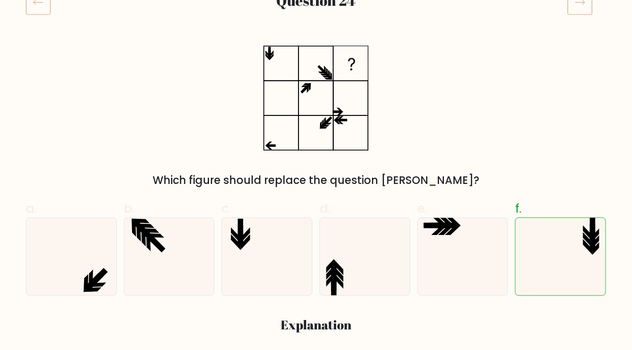
click at [575, 2] on icon at bounding box center [579, 2] width 25 height 25
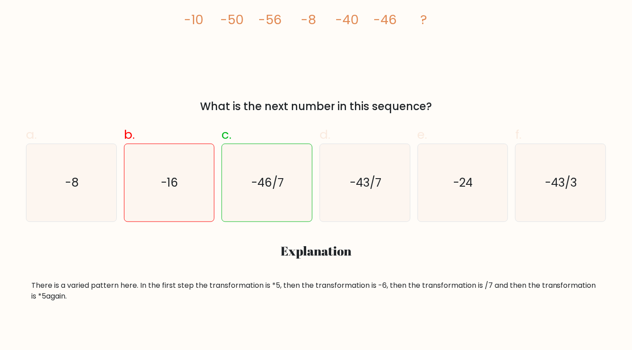
scroll to position [134, 0]
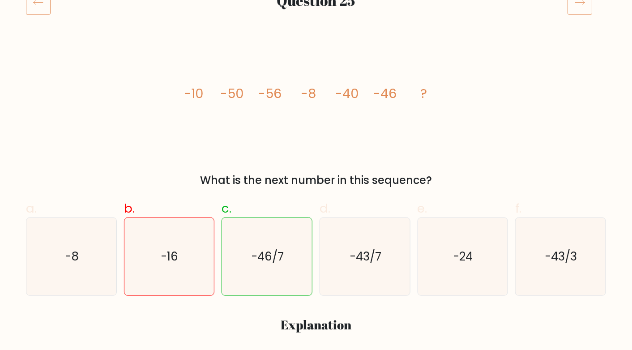
click at [574, 13] on icon at bounding box center [579, 2] width 25 height 25
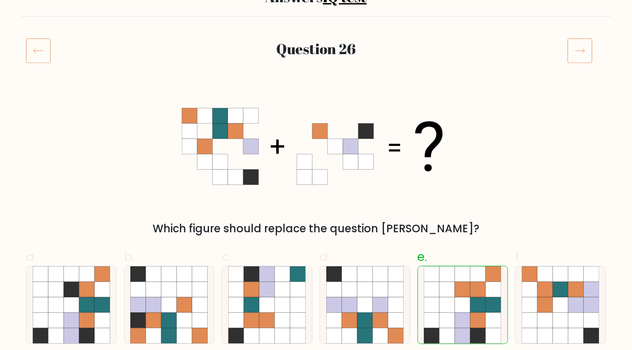
scroll to position [89, 0]
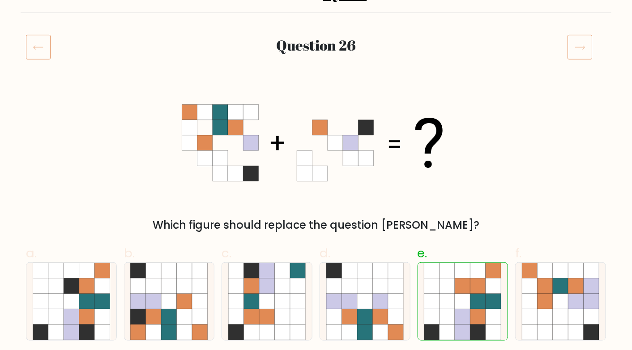
click at [40, 49] on icon at bounding box center [38, 46] width 25 height 25
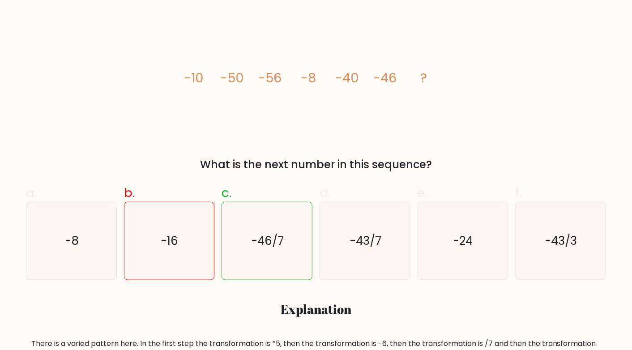
scroll to position [89, 0]
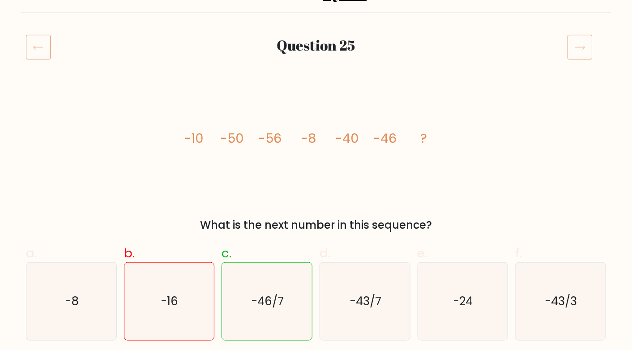
click at [580, 54] on icon at bounding box center [579, 46] width 25 height 25
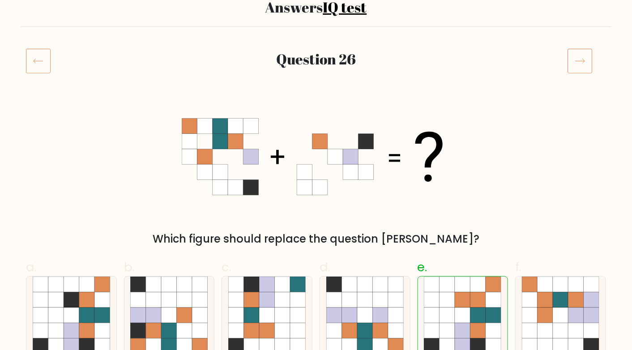
scroll to position [134, 0]
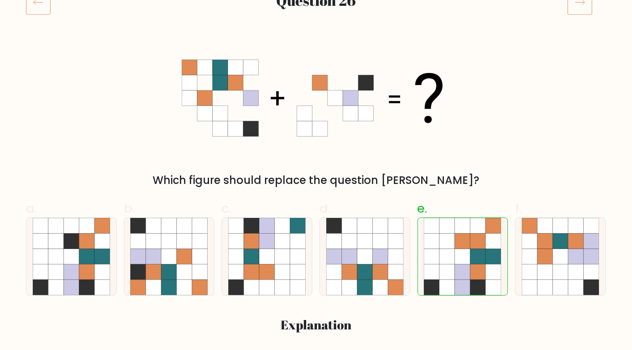
click at [576, 8] on icon at bounding box center [579, 2] width 25 height 25
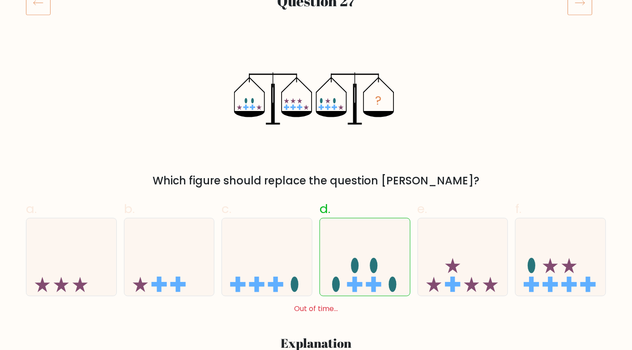
scroll to position [134, 0]
click at [581, 9] on icon at bounding box center [579, 2] width 25 height 25
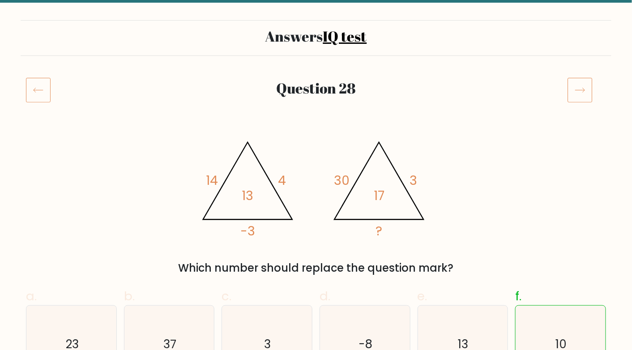
scroll to position [89, 0]
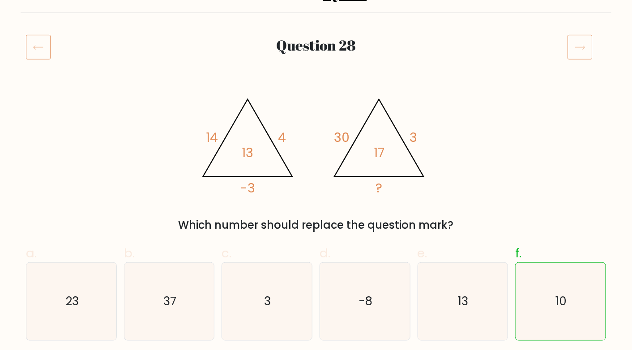
click at [43, 52] on icon at bounding box center [38, 46] width 25 height 25
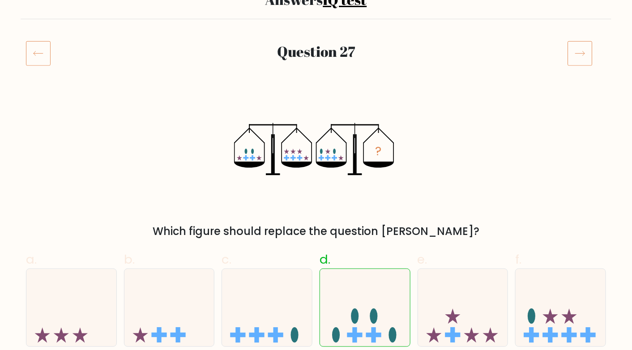
scroll to position [45, 0]
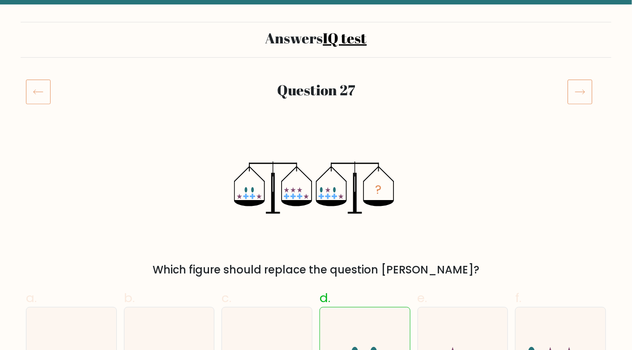
click at [591, 89] on icon at bounding box center [579, 91] width 25 height 25
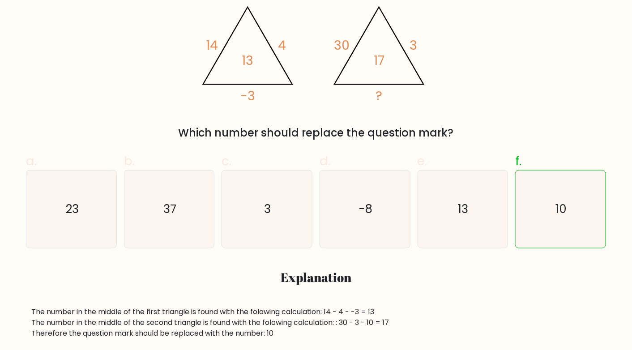
scroll to position [89, 0]
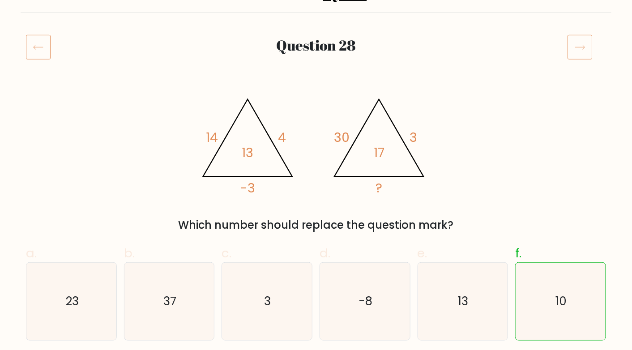
click at [578, 49] on icon at bounding box center [579, 46] width 25 height 25
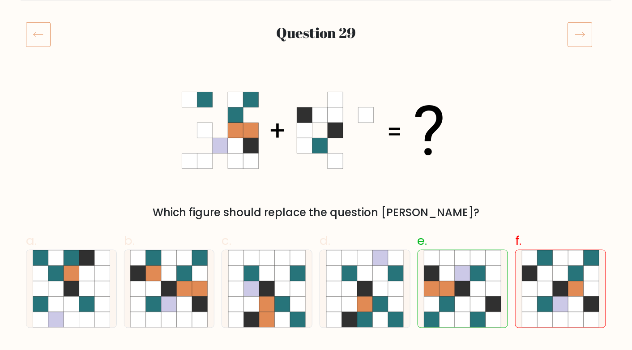
scroll to position [89, 0]
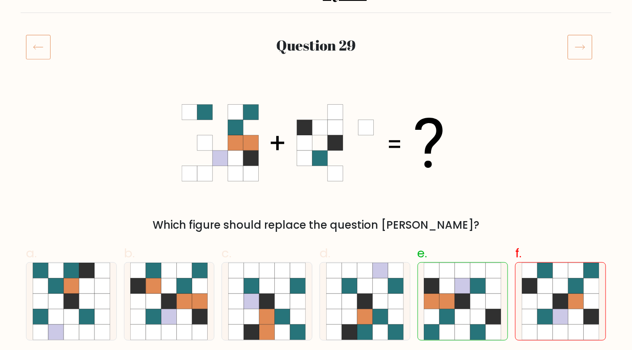
click at [581, 43] on icon at bounding box center [579, 46] width 25 height 25
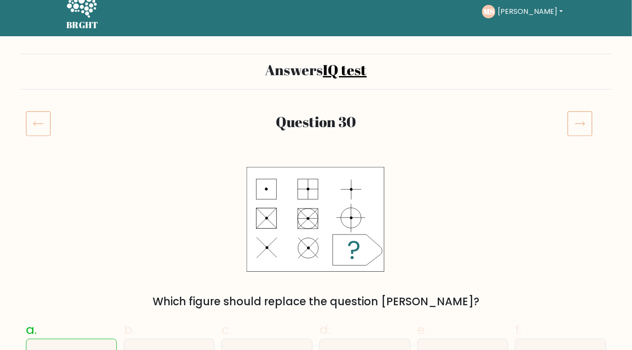
scroll to position [89, 0]
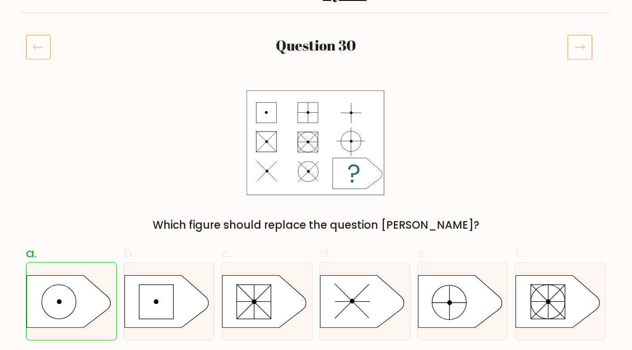
click at [581, 43] on icon at bounding box center [579, 46] width 25 height 25
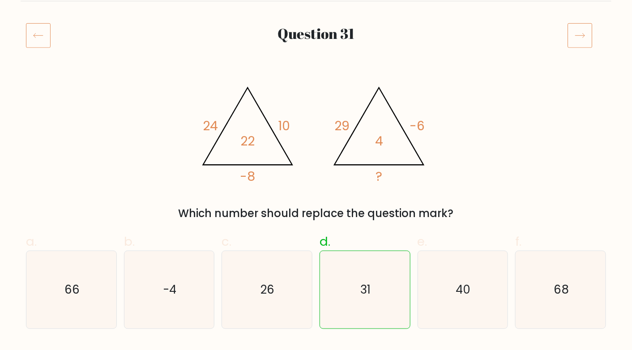
scroll to position [89, 0]
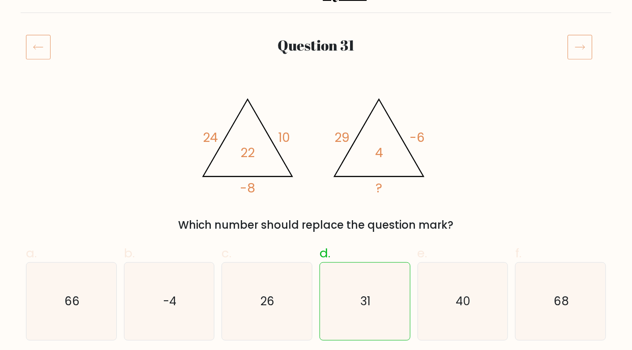
click at [581, 43] on icon at bounding box center [579, 46] width 25 height 25
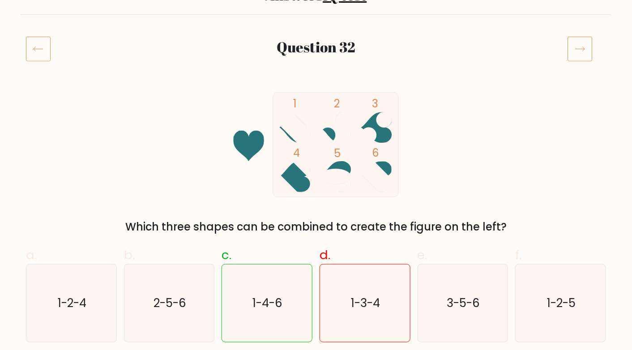
scroll to position [89, 0]
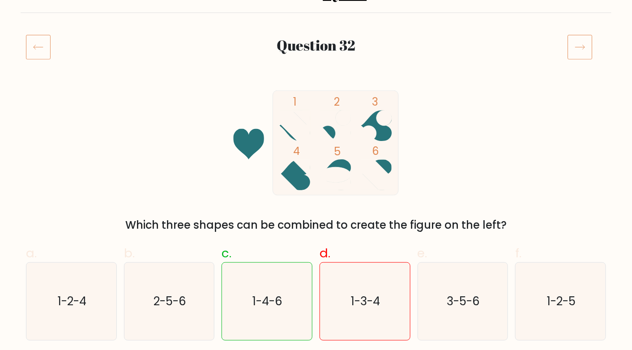
click at [581, 35] on icon at bounding box center [579, 46] width 25 height 25
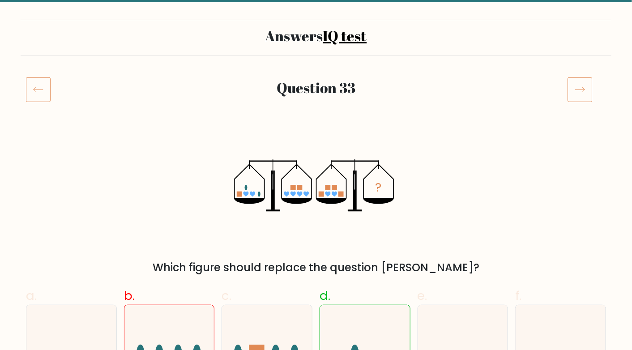
scroll to position [89, 0]
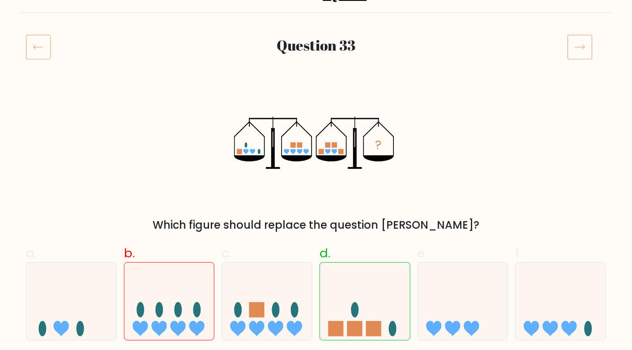
click at [581, 41] on icon at bounding box center [579, 46] width 25 height 25
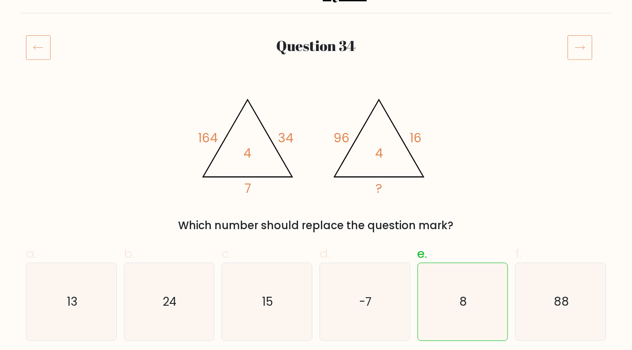
scroll to position [89, 0]
click at [581, 41] on icon at bounding box center [579, 46] width 25 height 25
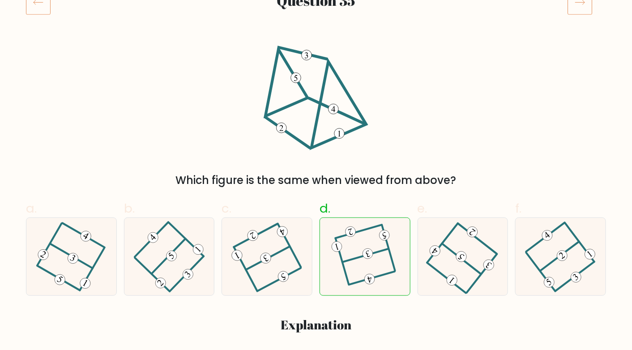
scroll to position [89, 0]
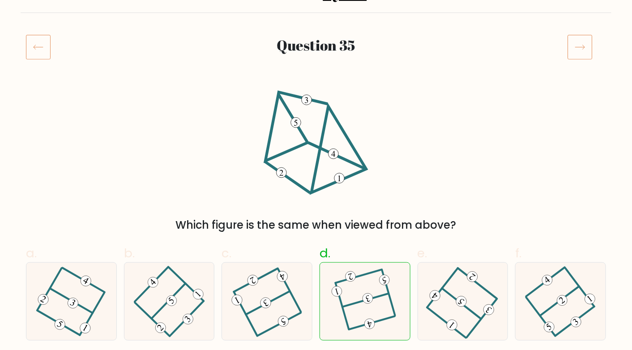
click at [580, 37] on icon at bounding box center [579, 46] width 25 height 25
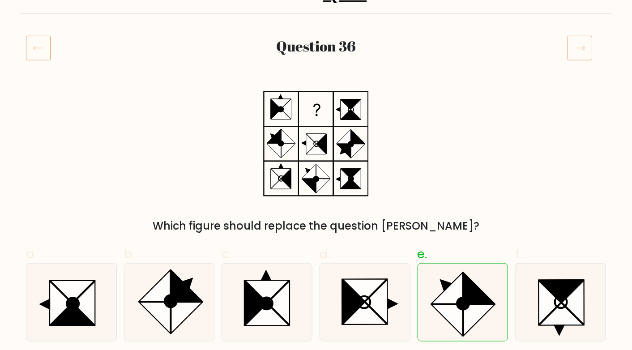
scroll to position [89, 0]
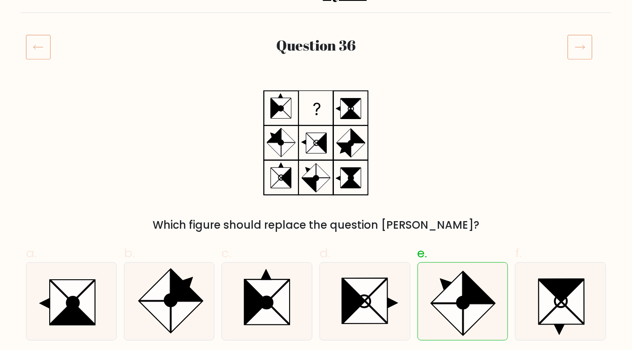
click at [581, 41] on icon at bounding box center [579, 46] width 25 height 25
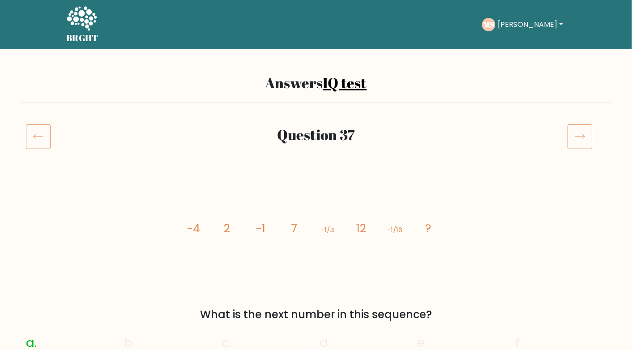
click at [583, 133] on icon at bounding box center [579, 136] width 25 height 25
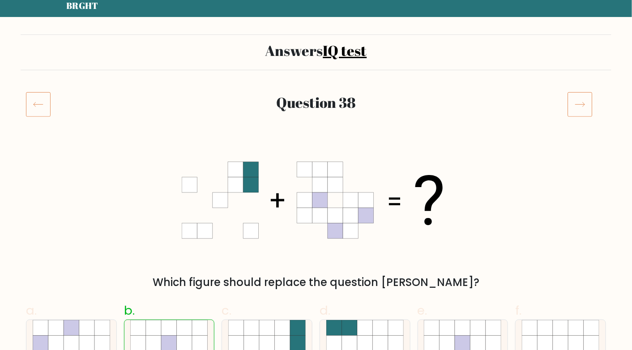
scroll to position [45, 0]
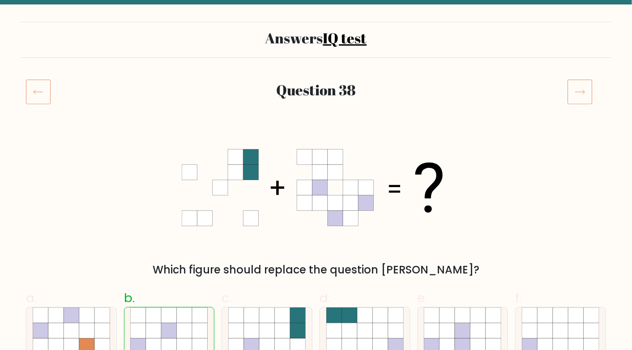
click at [575, 97] on icon at bounding box center [579, 91] width 25 height 25
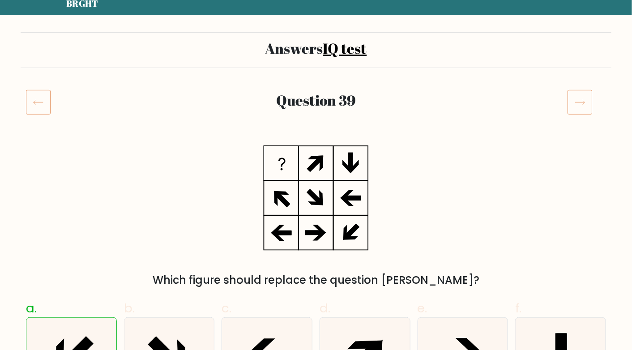
scroll to position [45, 0]
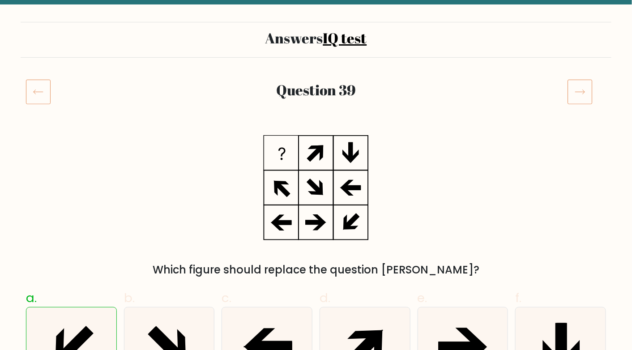
click at [574, 99] on icon at bounding box center [579, 91] width 25 height 25
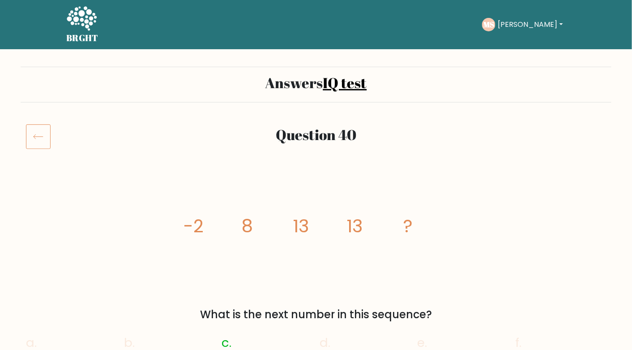
click at [494, 29] on text "MS" at bounding box center [488, 24] width 11 height 10
click at [516, 26] on button "[PERSON_NAME]" at bounding box center [530, 25] width 70 height 12
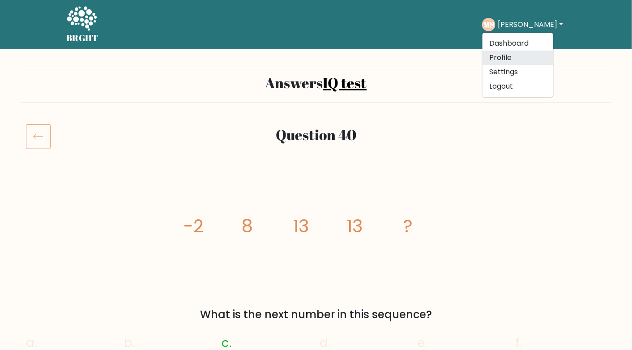
click at [515, 53] on link "Profile" at bounding box center [517, 58] width 71 height 14
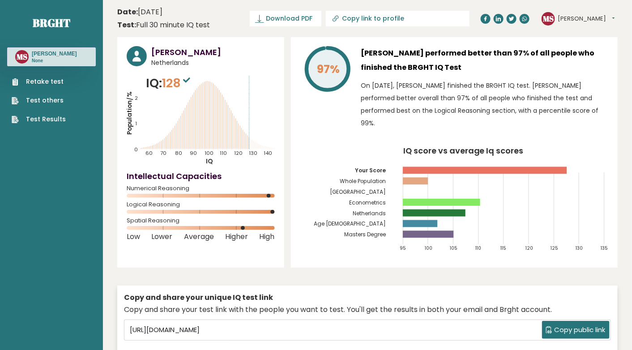
click at [310, 72] on icon at bounding box center [327, 69] width 42 height 42
click at [417, 77] on div "[PERSON_NAME] performed better than 97% of all people who finished the BRGHT IQ…" at bounding box center [484, 90] width 247 height 88
click at [321, 23] on link "Download PDF" at bounding box center [286, 19] width 72 height 16
